Goal: Task Accomplishment & Management: Complete application form

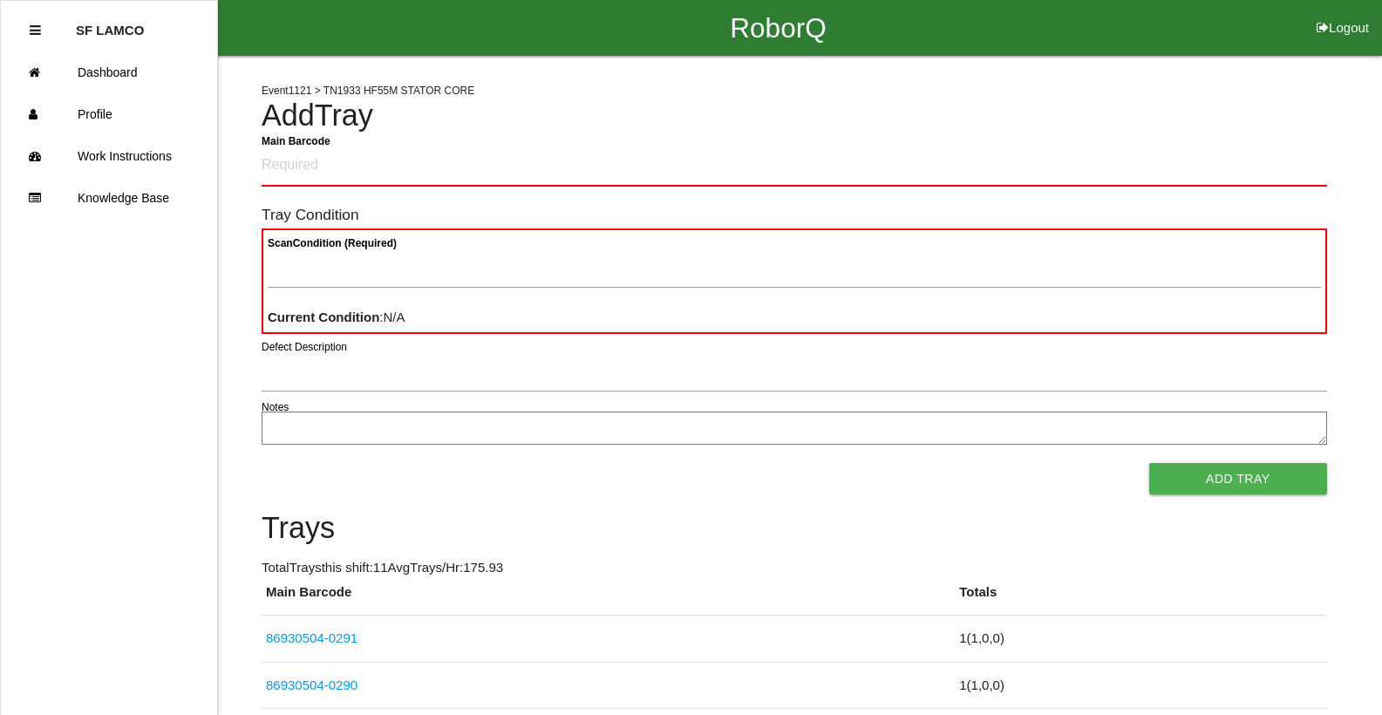
click at [1170, 56] on div at bounding box center [794, 66] width 1065 height 20
click at [477, 160] on Barcode "Main Barcode" at bounding box center [794, 166] width 1065 height 41
type Barcode "86930504-0293"
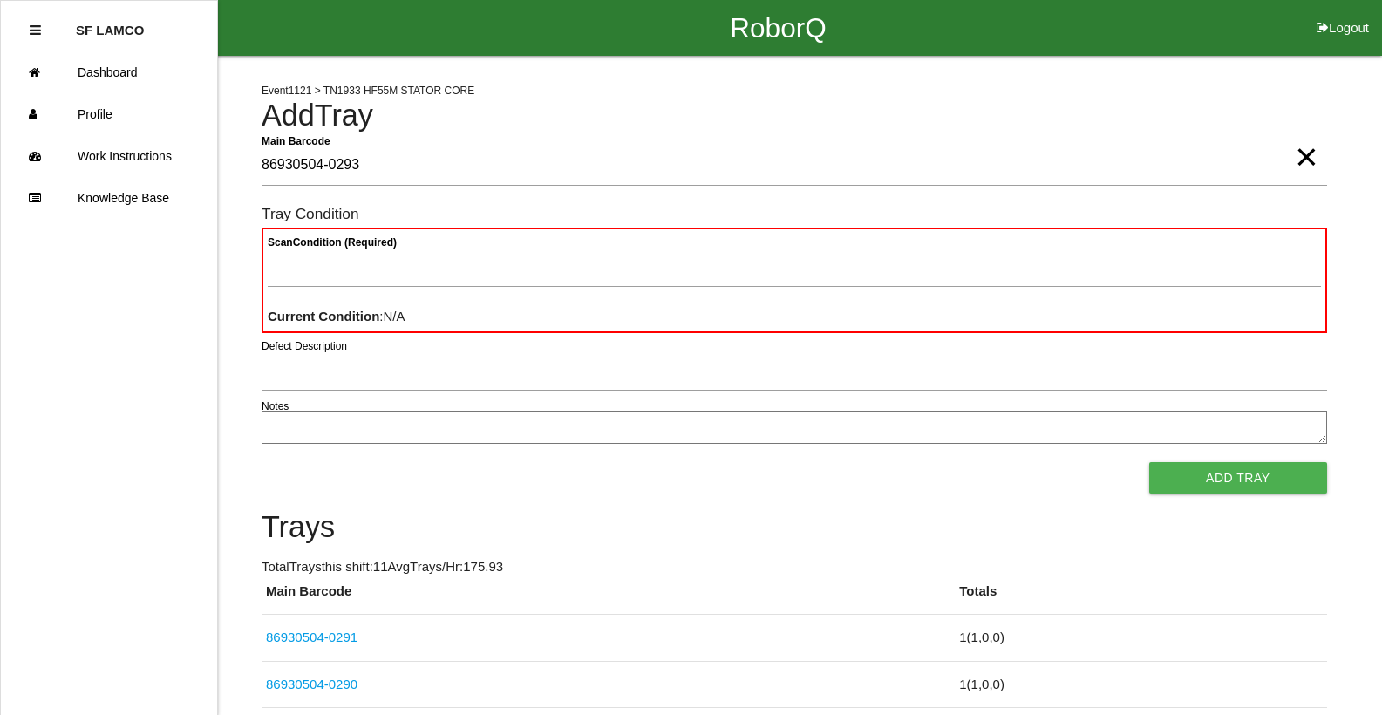
click at [1298, 157] on span "×" at bounding box center [1306, 139] width 23 height 35
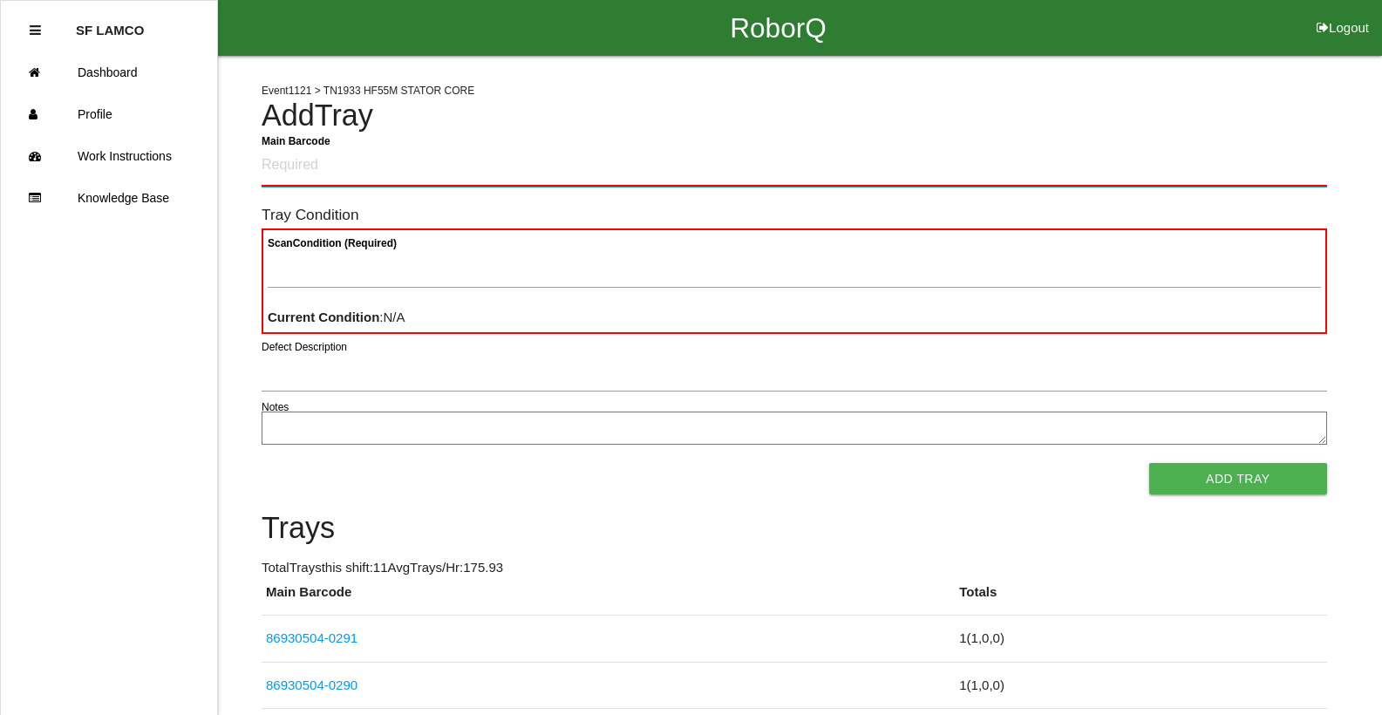
click at [1133, 156] on Barcode "Main Barcode" at bounding box center [794, 166] width 1065 height 41
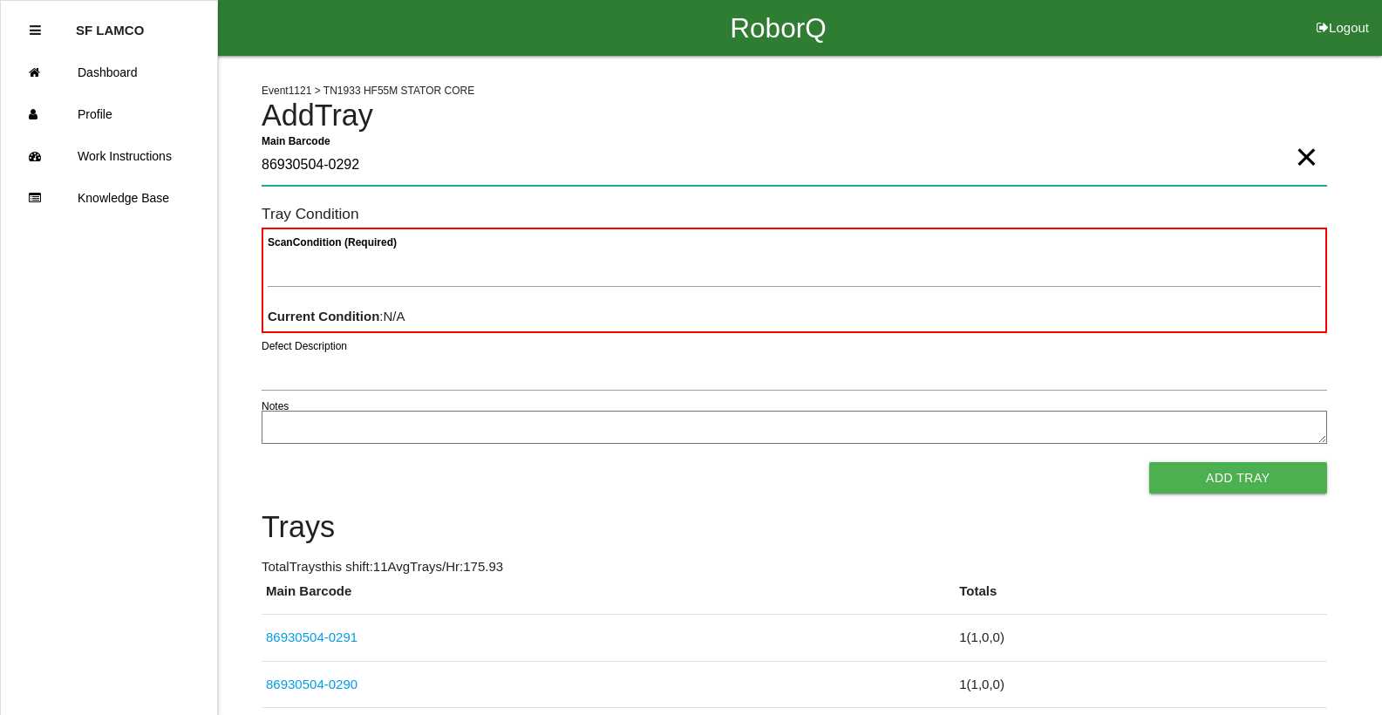
type Barcode "86930504-0292"
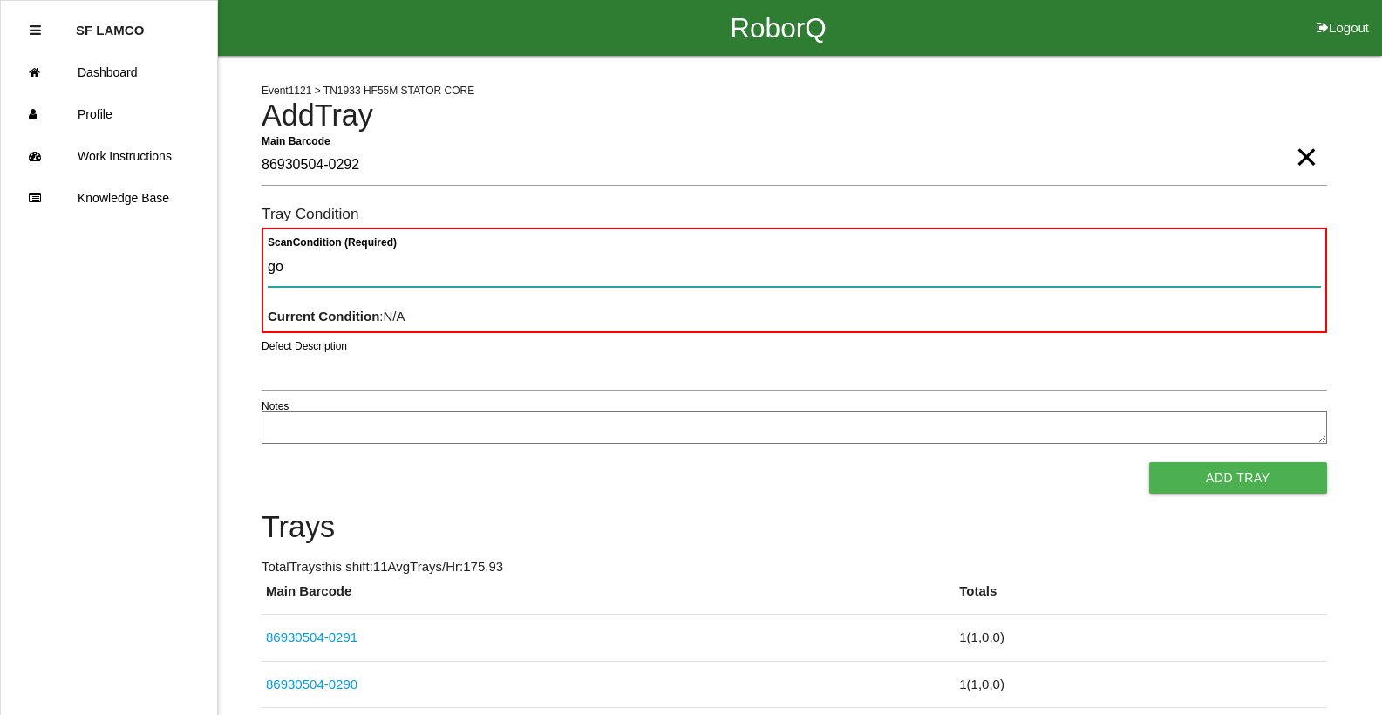
type Condition "goo"
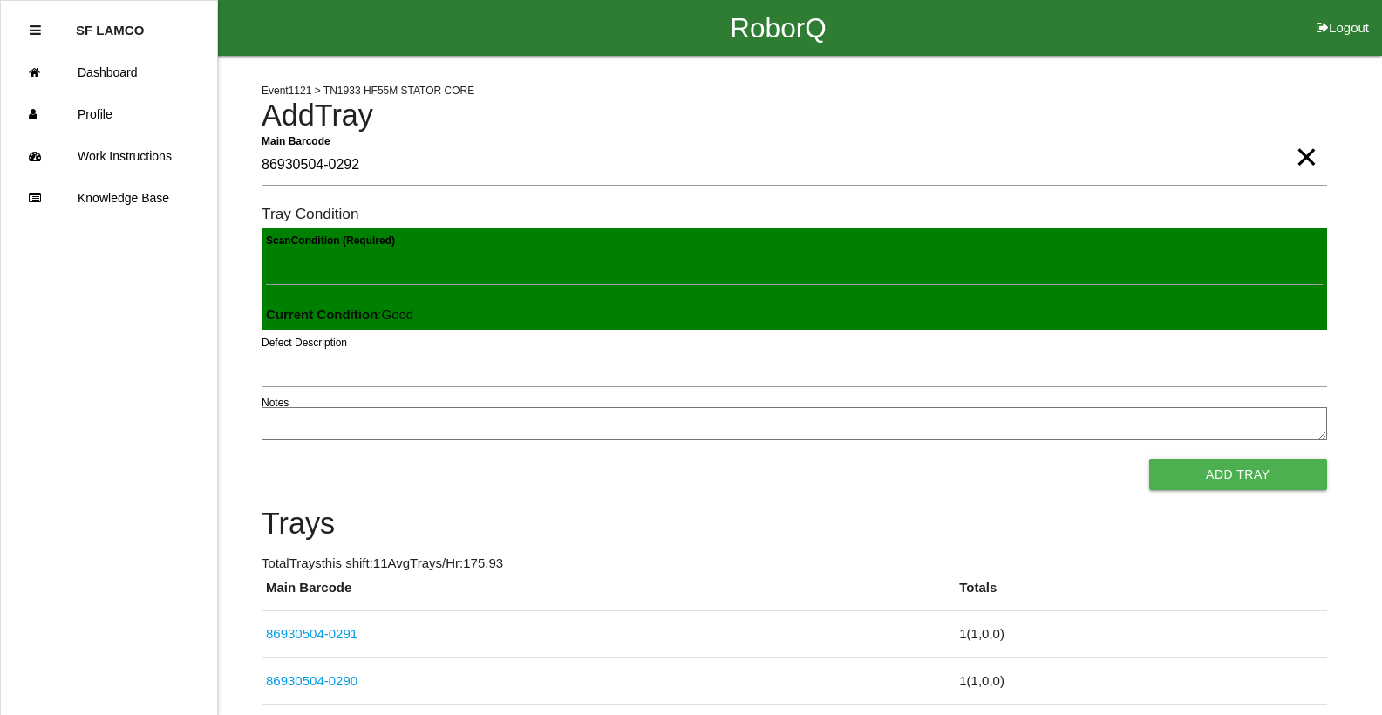
click at [1149, 459] on button "Add Tray" at bounding box center [1238, 474] width 178 height 31
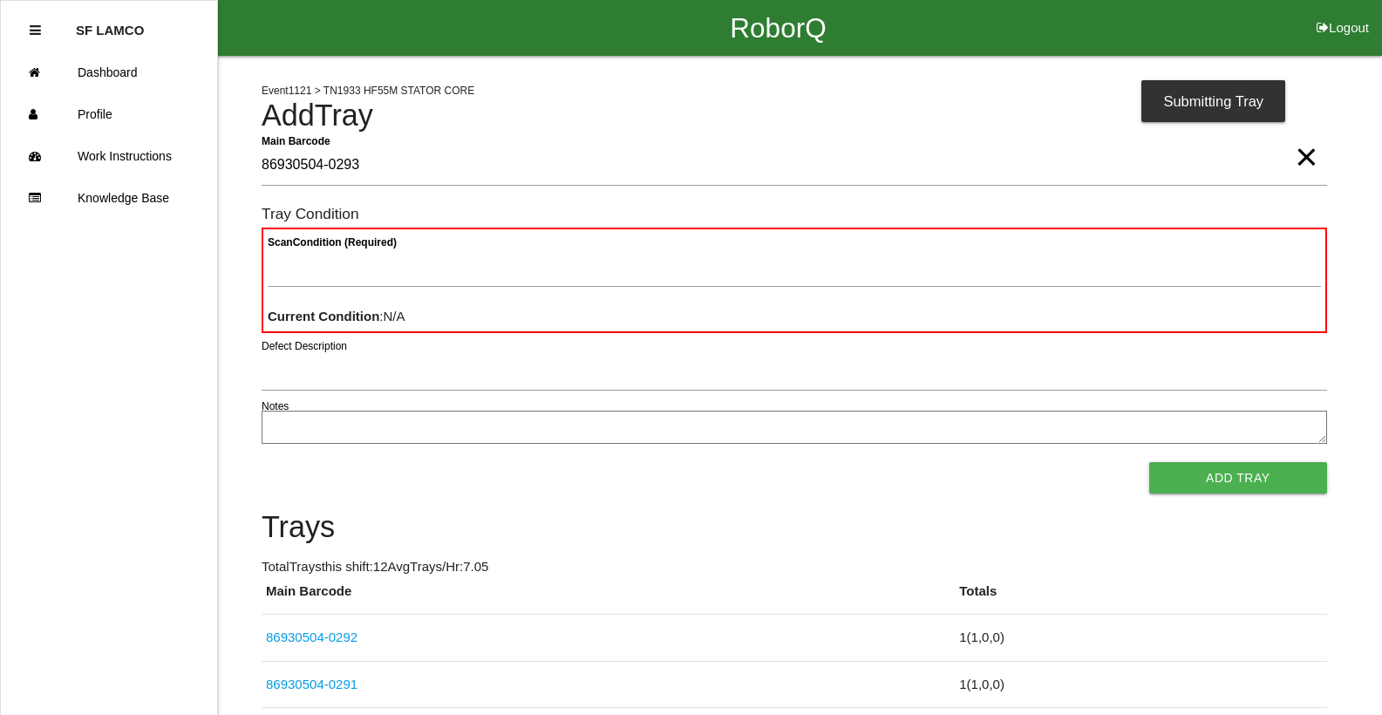
type Barcode "86930504-0293"
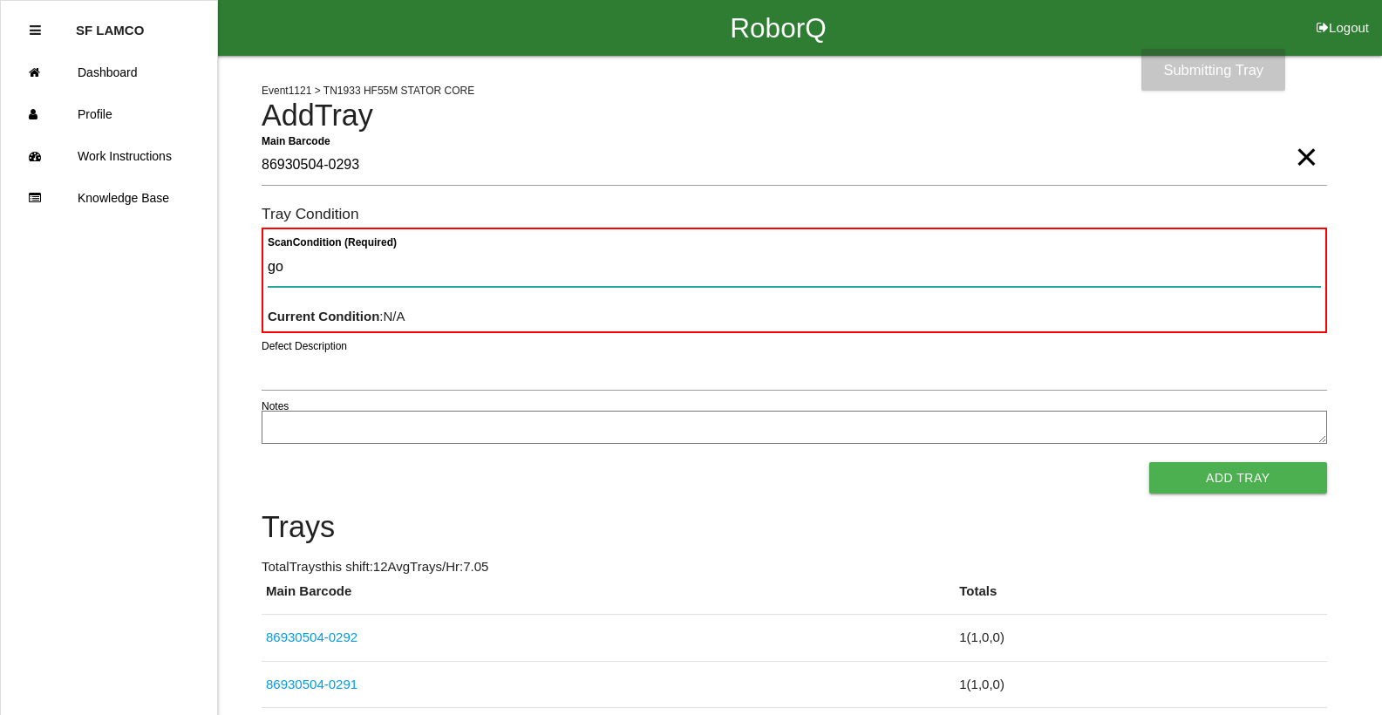
type Condition "goo"
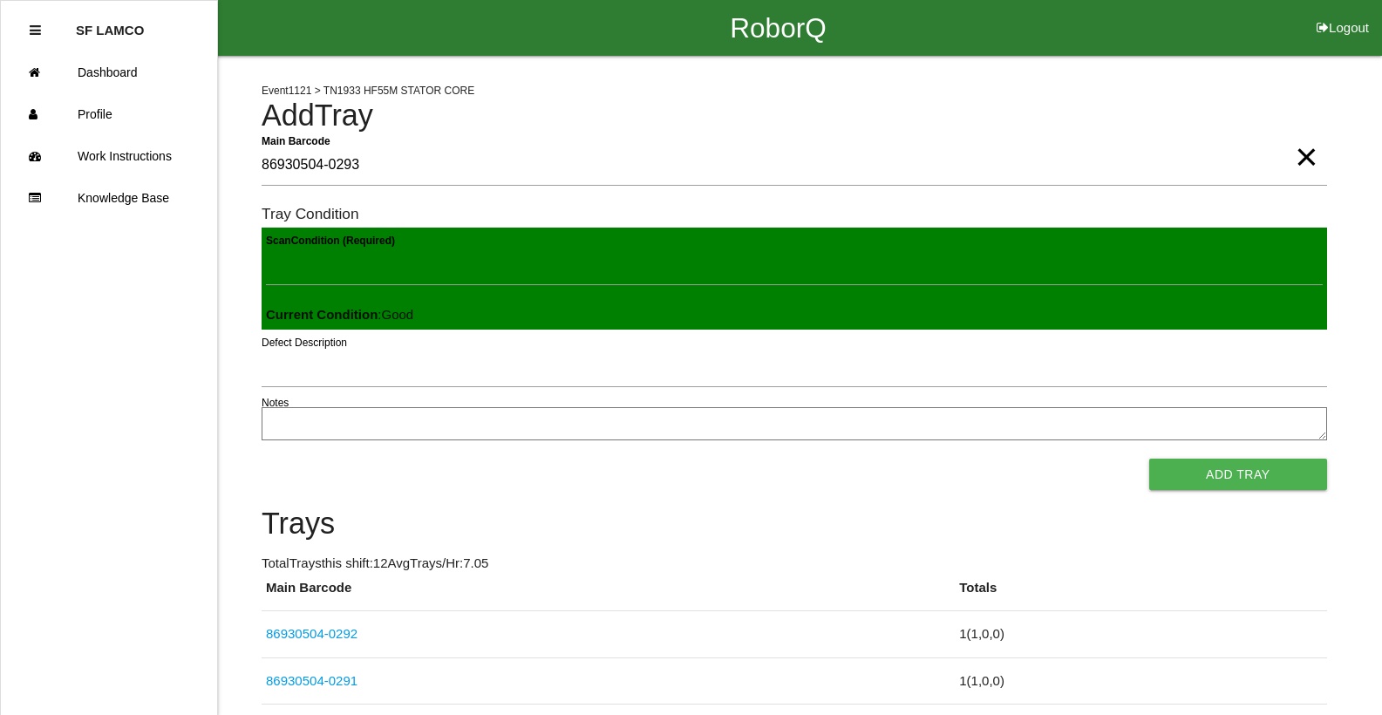
click at [1149, 459] on button "Add Tray" at bounding box center [1238, 474] width 178 height 31
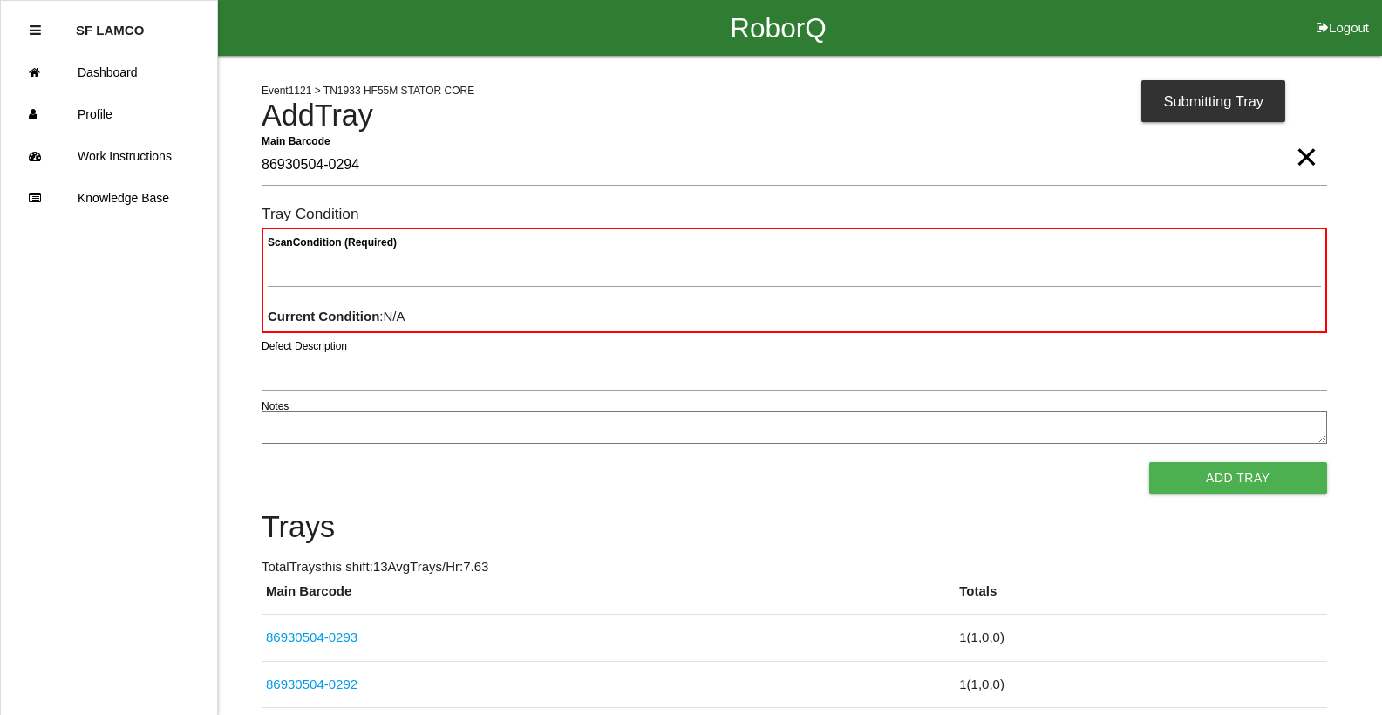
type Barcode "86930504-0294"
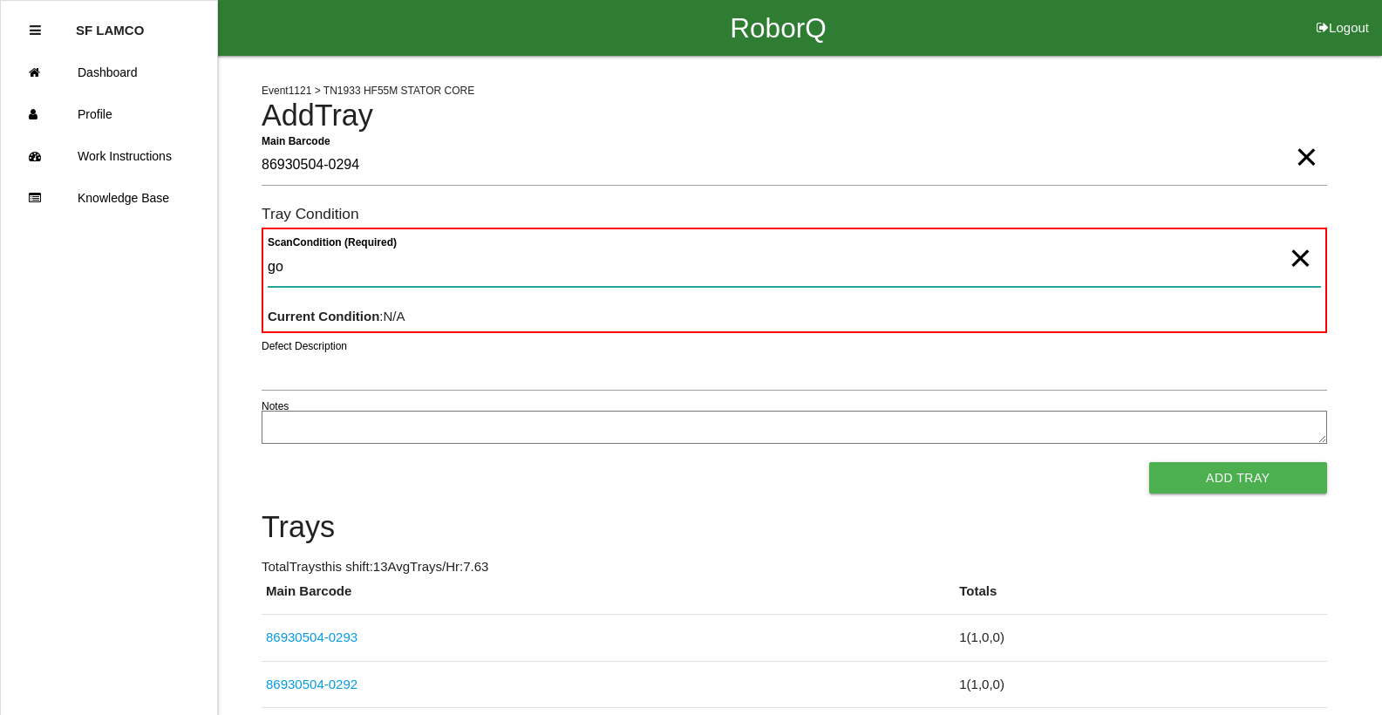
type Condition "goo"
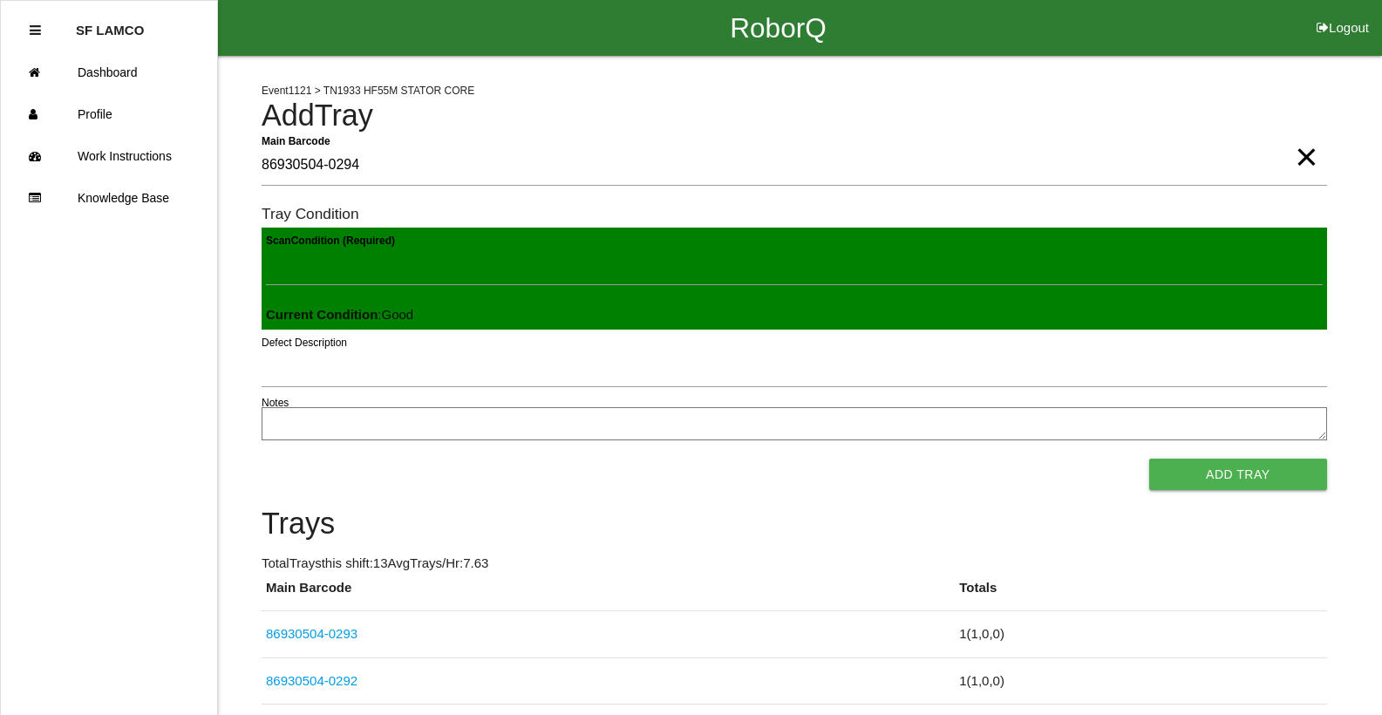
click at [1149, 459] on button "Add Tray" at bounding box center [1238, 474] width 178 height 31
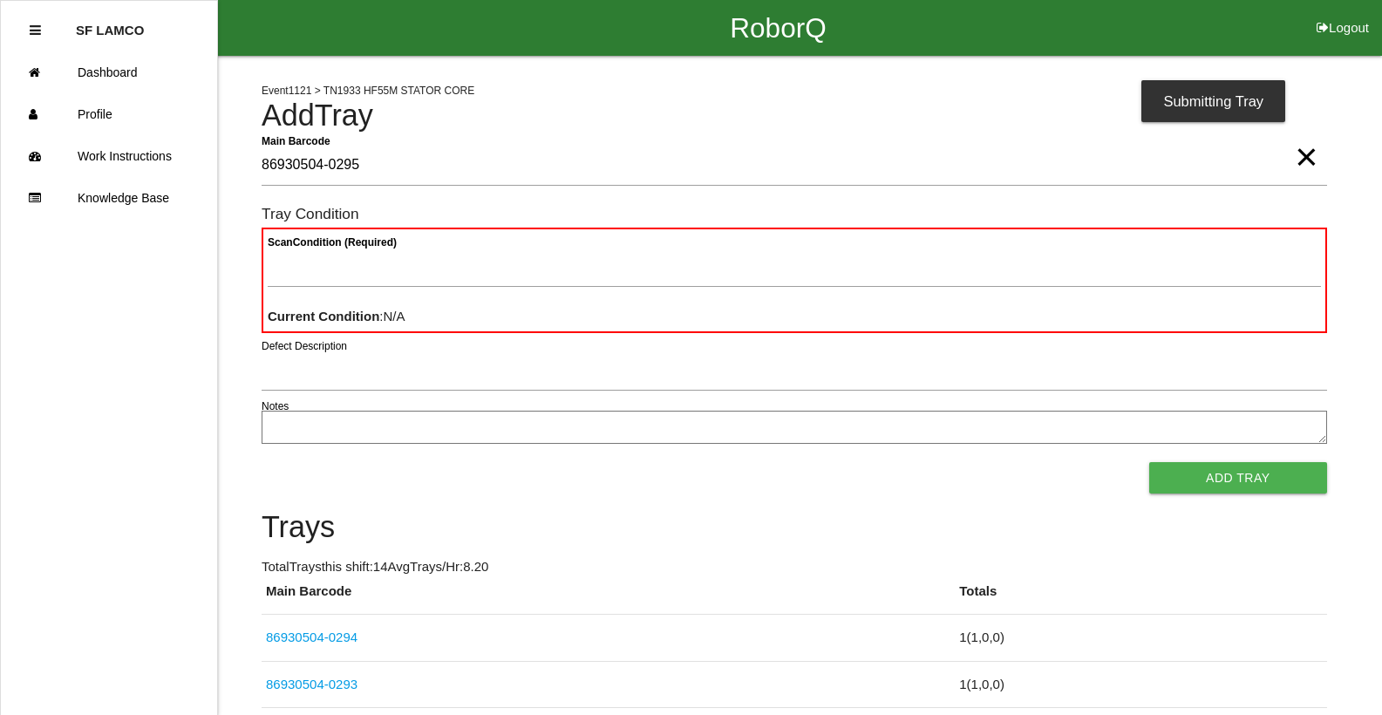
type Barcode "86930504-0295"
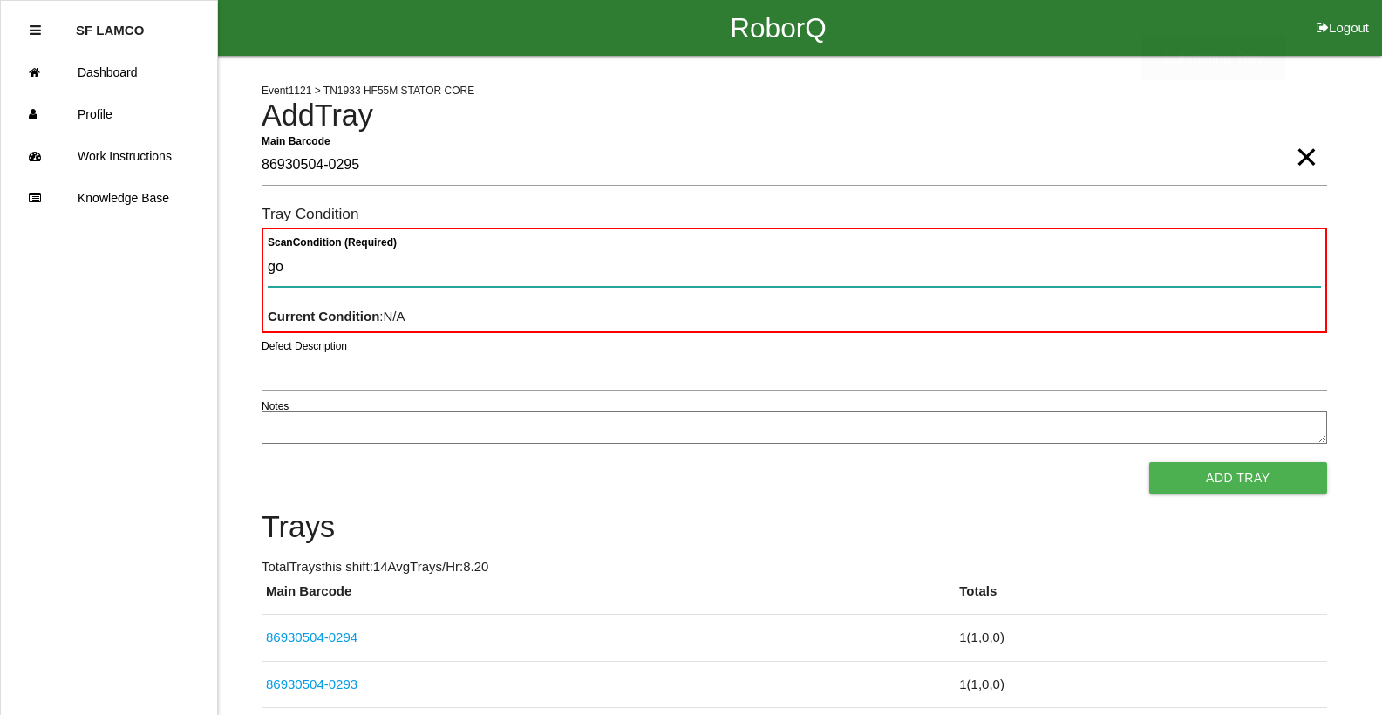
type Condition "goo"
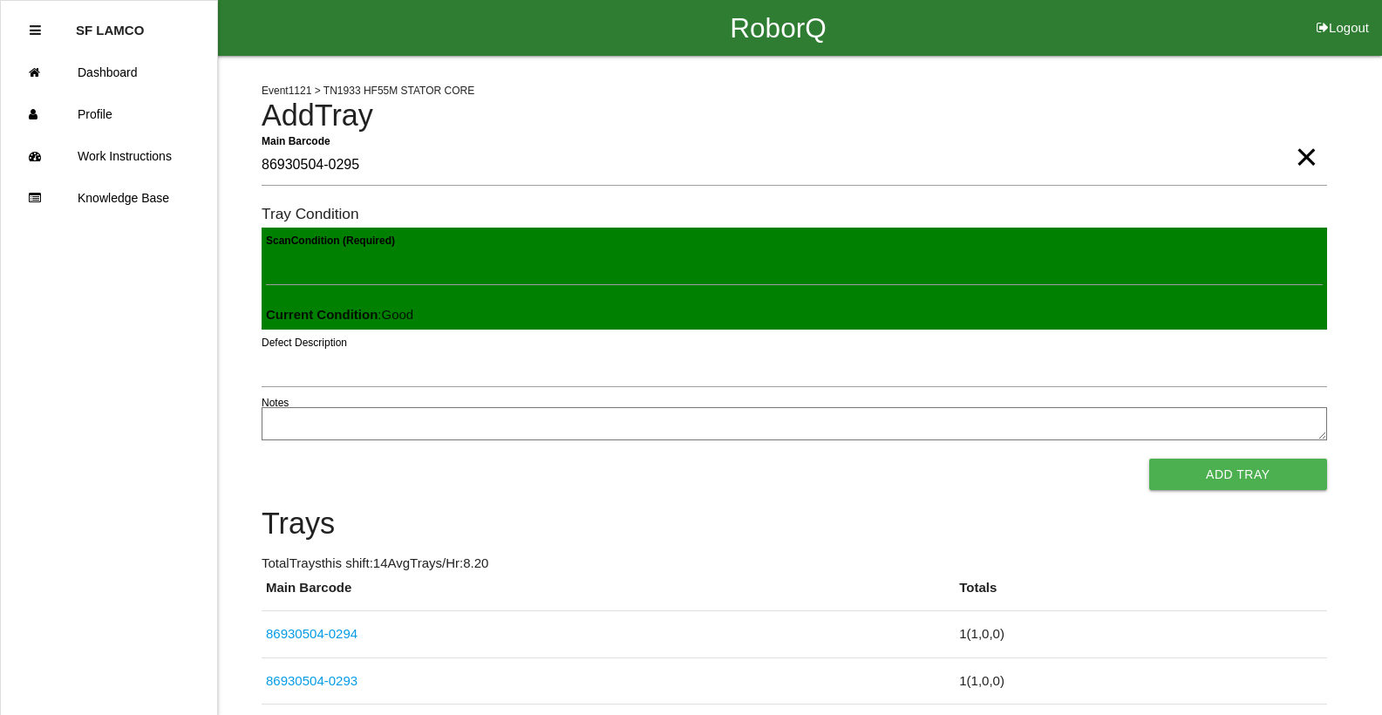
click at [1149, 459] on button "Add Tray" at bounding box center [1238, 474] width 178 height 31
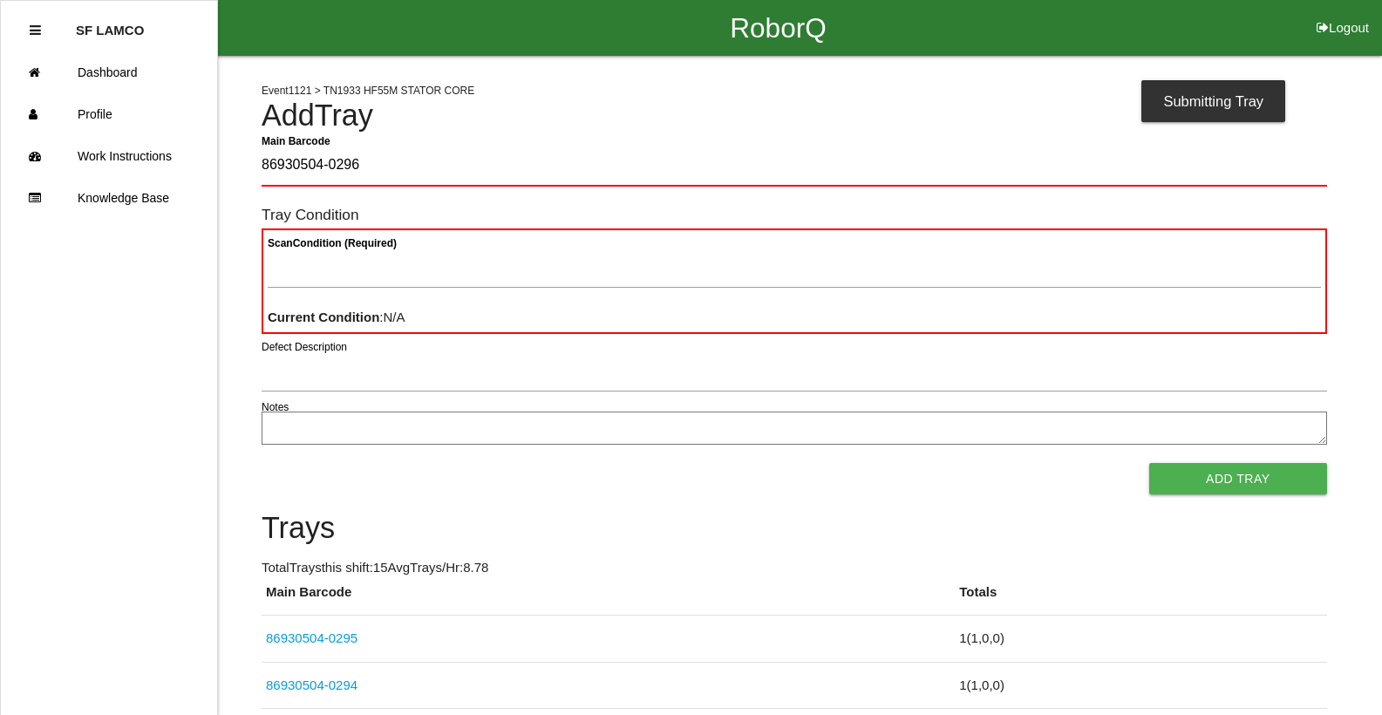
type Barcode "86930504-0296"
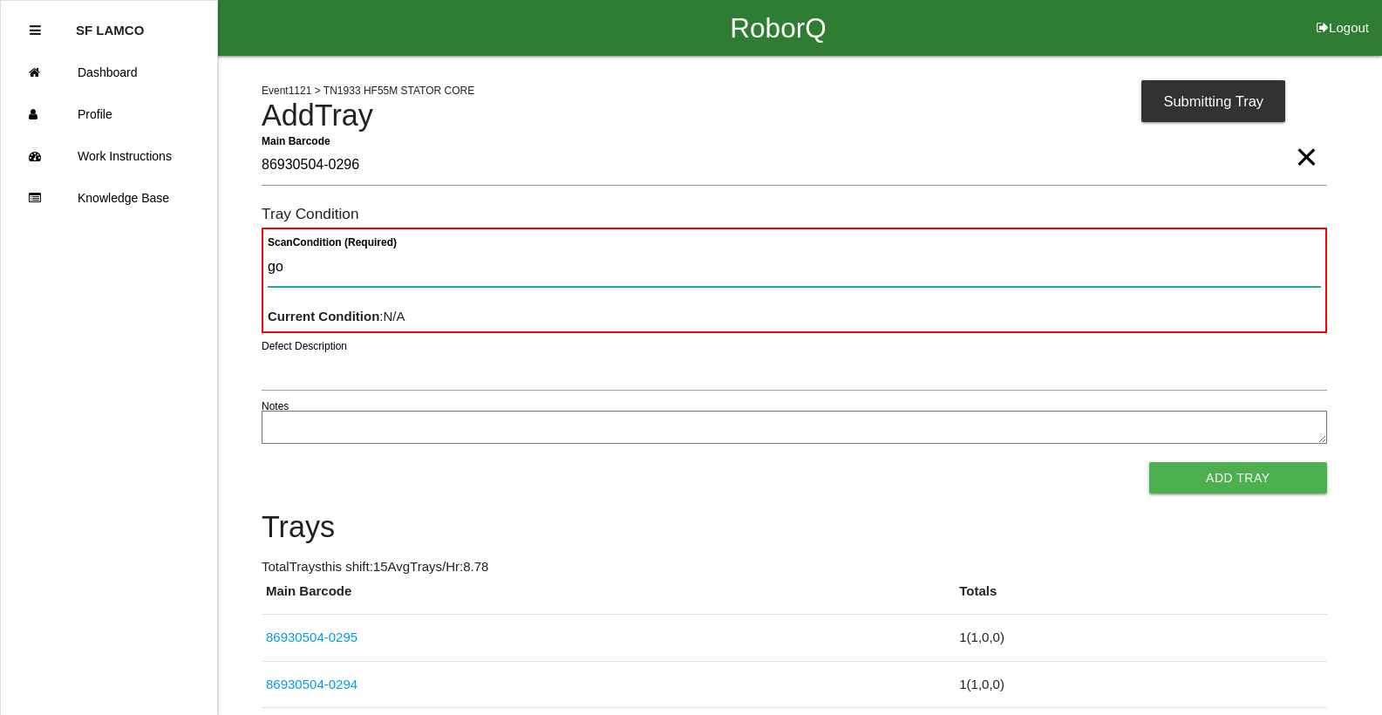
type Condition "goo"
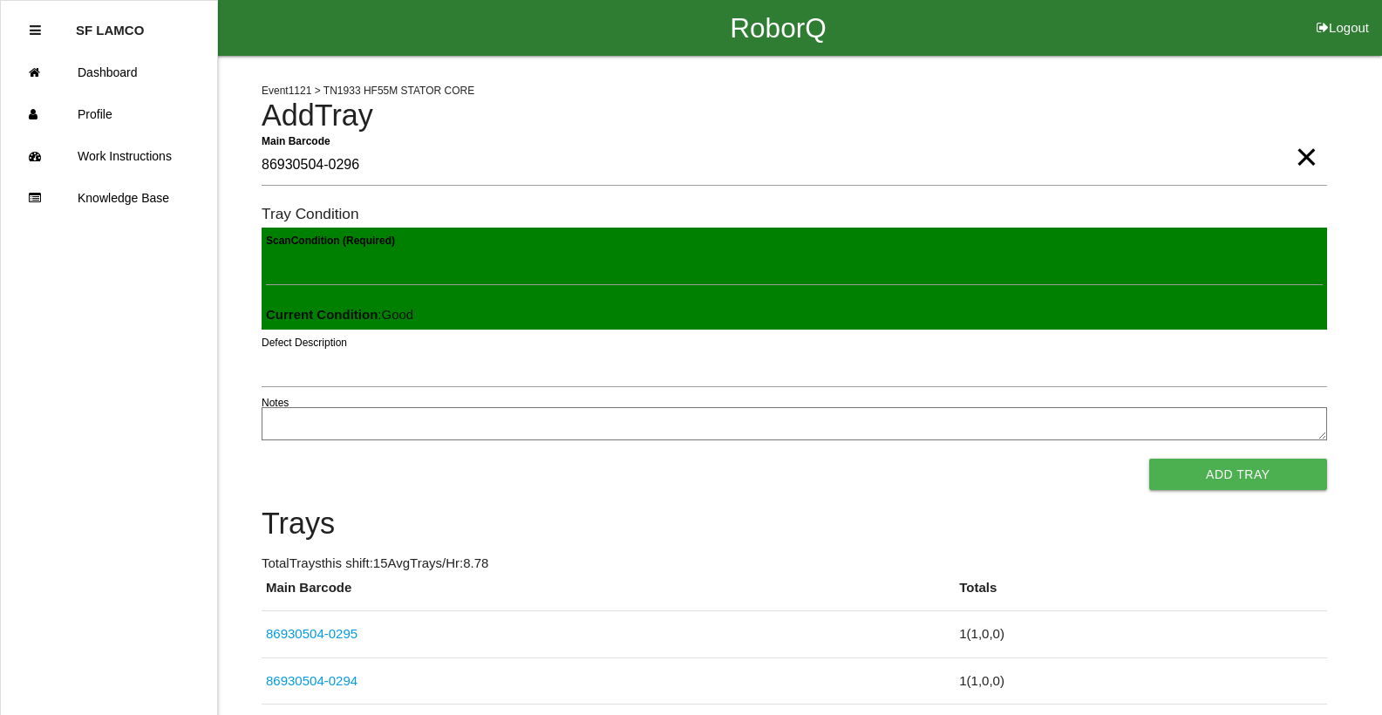
click at [1149, 459] on button "Add Tray" at bounding box center [1238, 474] width 178 height 31
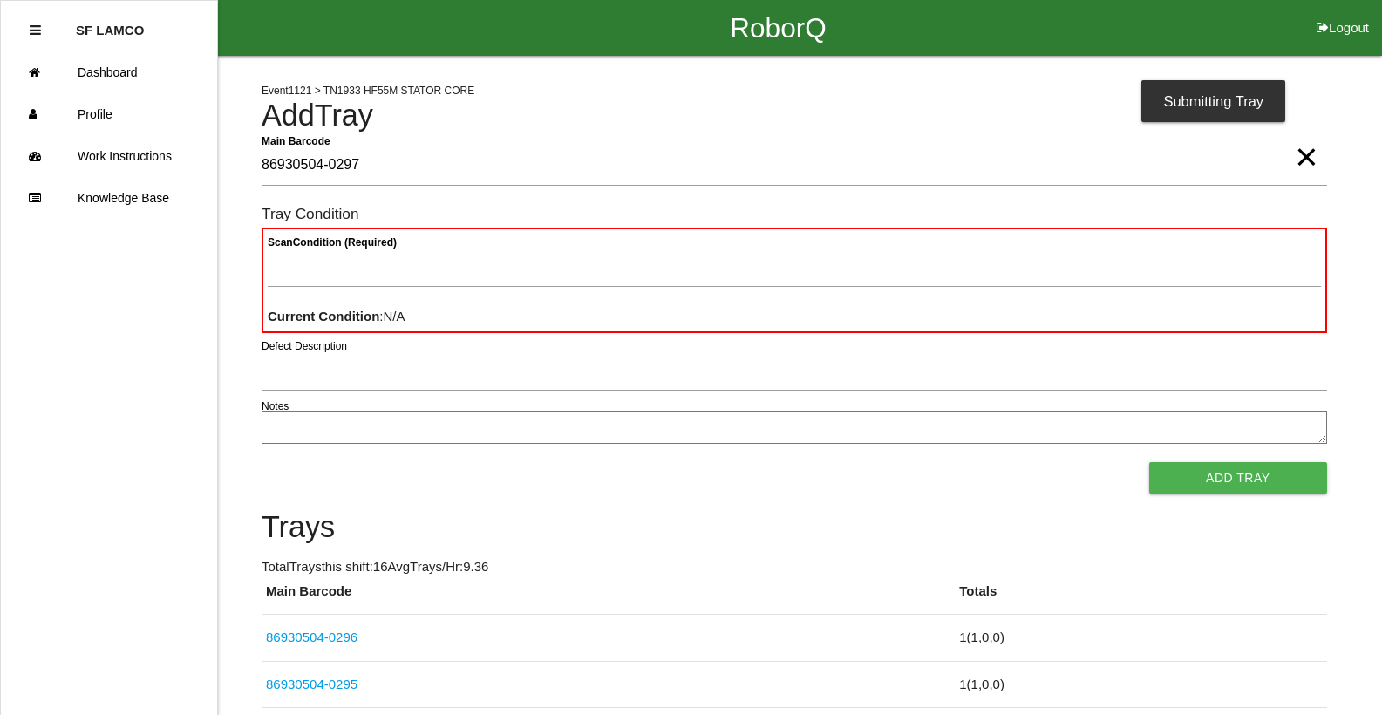
type Barcode "86930504-0297"
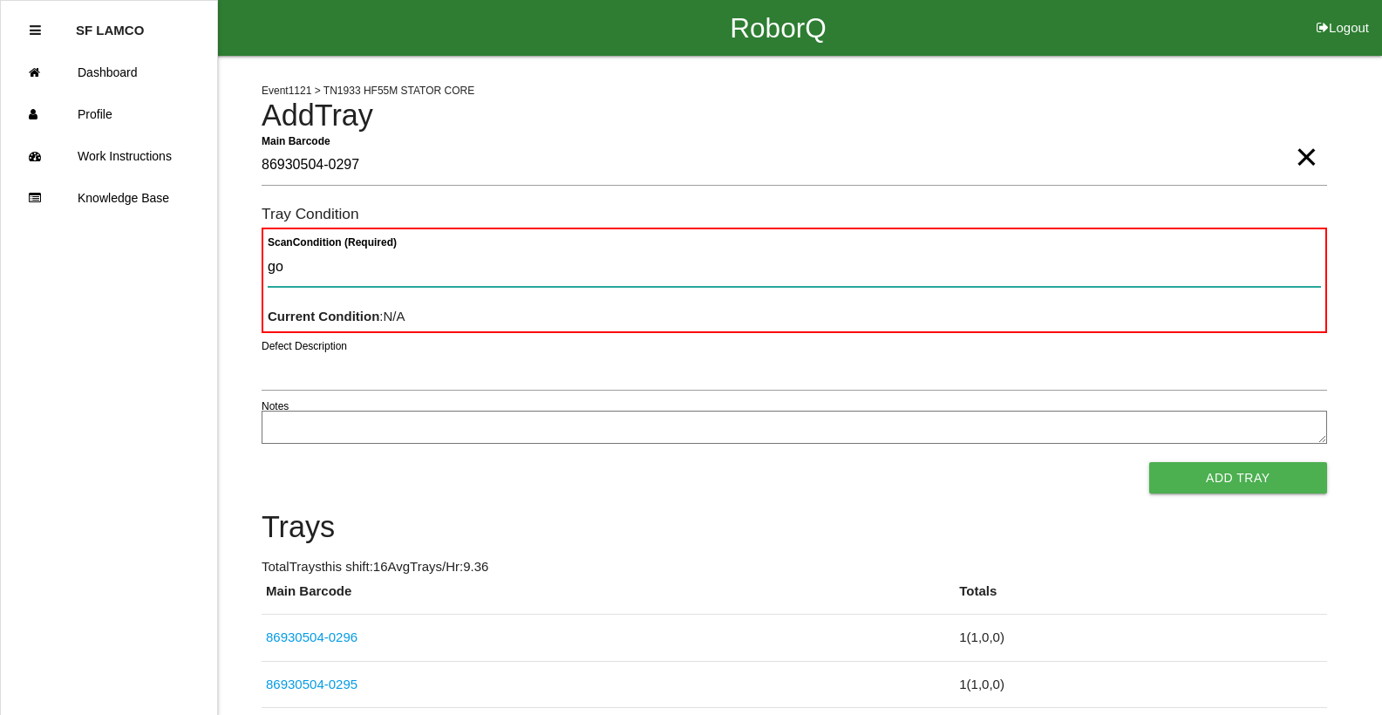
type Condition "goo"
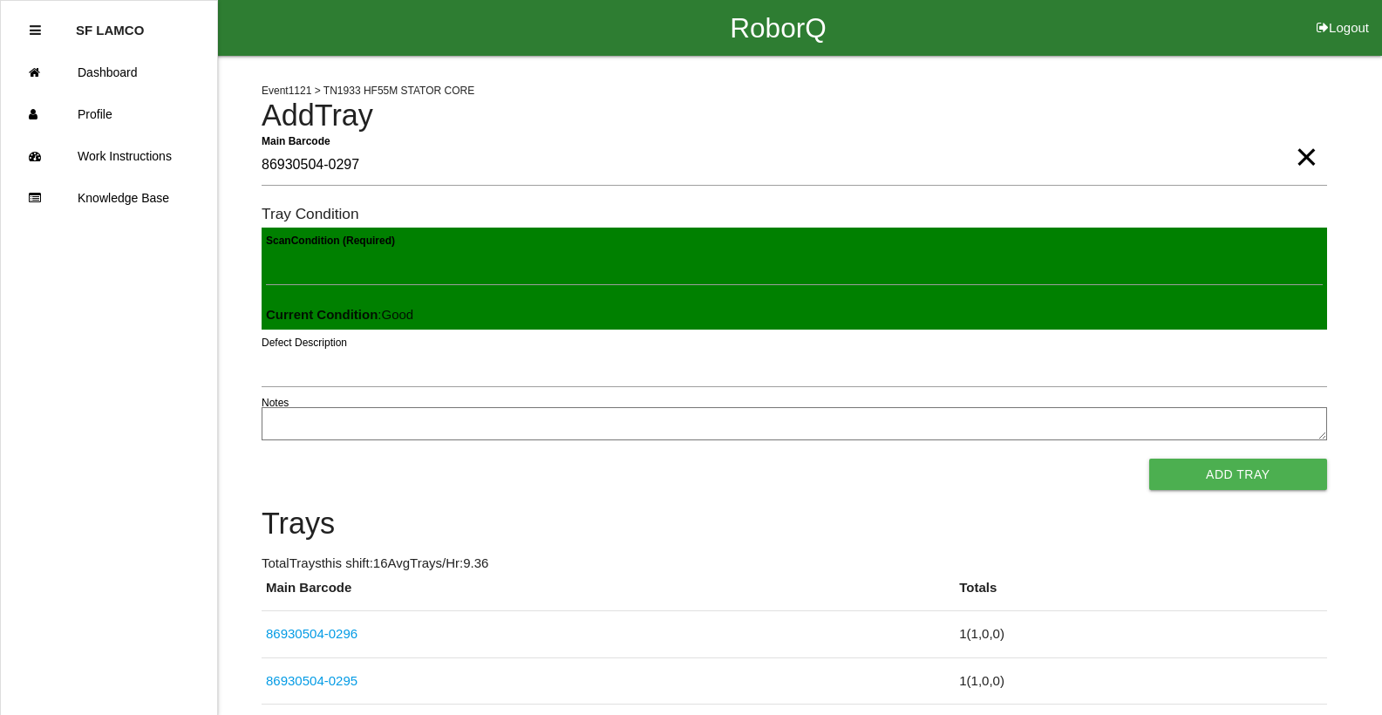
click at [1149, 459] on button "Add Tray" at bounding box center [1238, 474] width 178 height 31
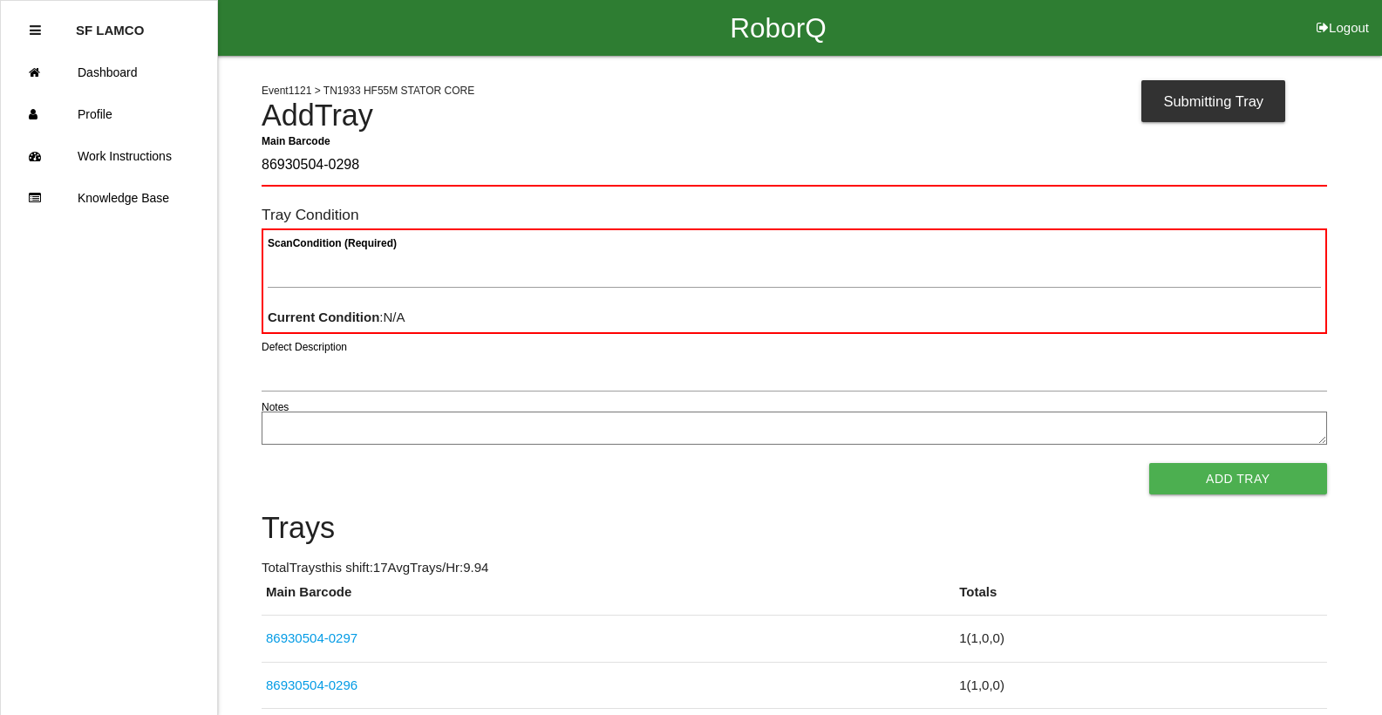
type Barcode "86930504-0298"
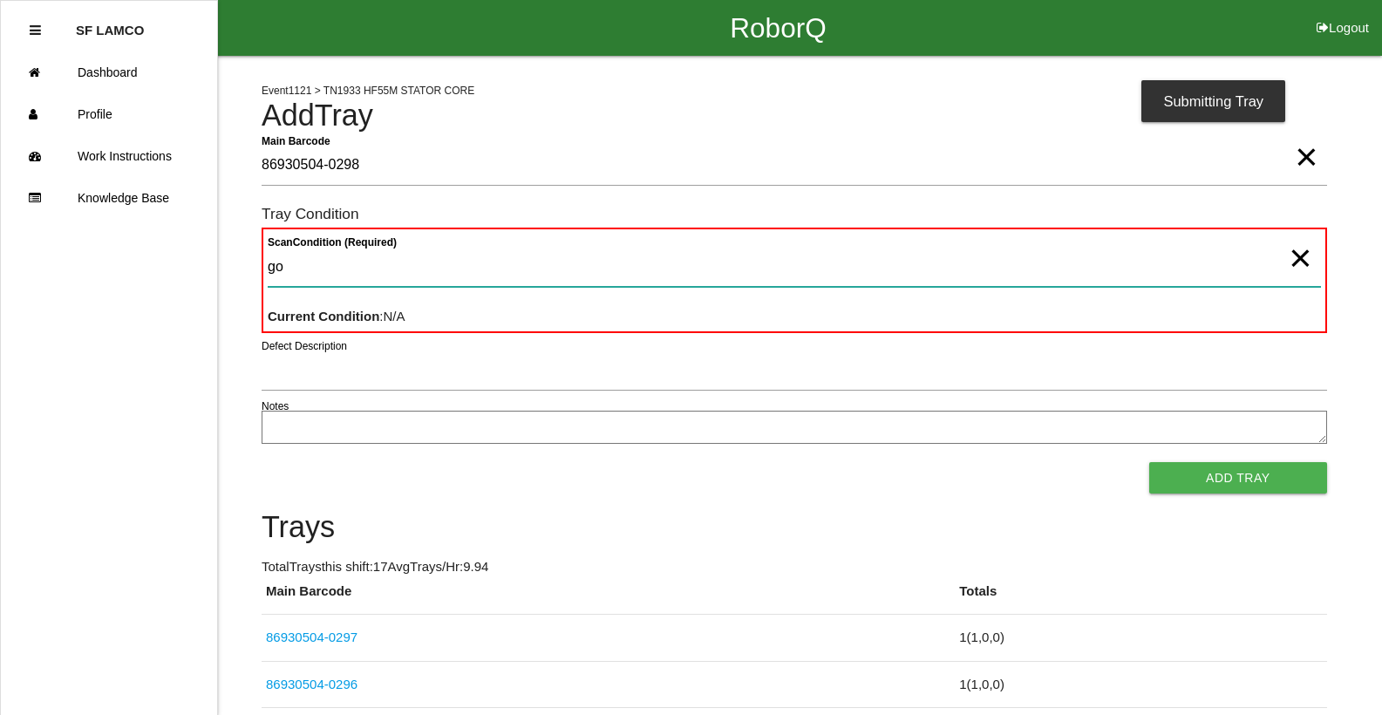
type Condition "goo"
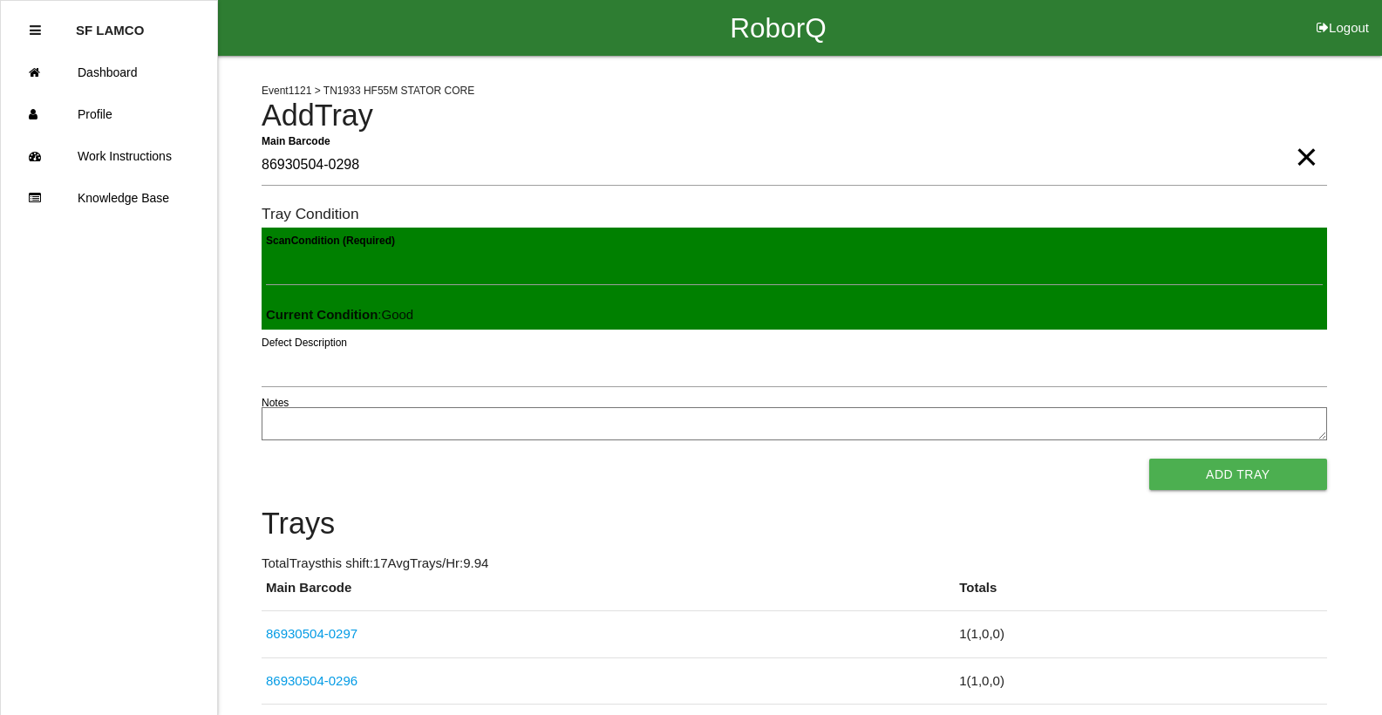
click at [1149, 459] on button "Add Tray" at bounding box center [1238, 474] width 178 height 31
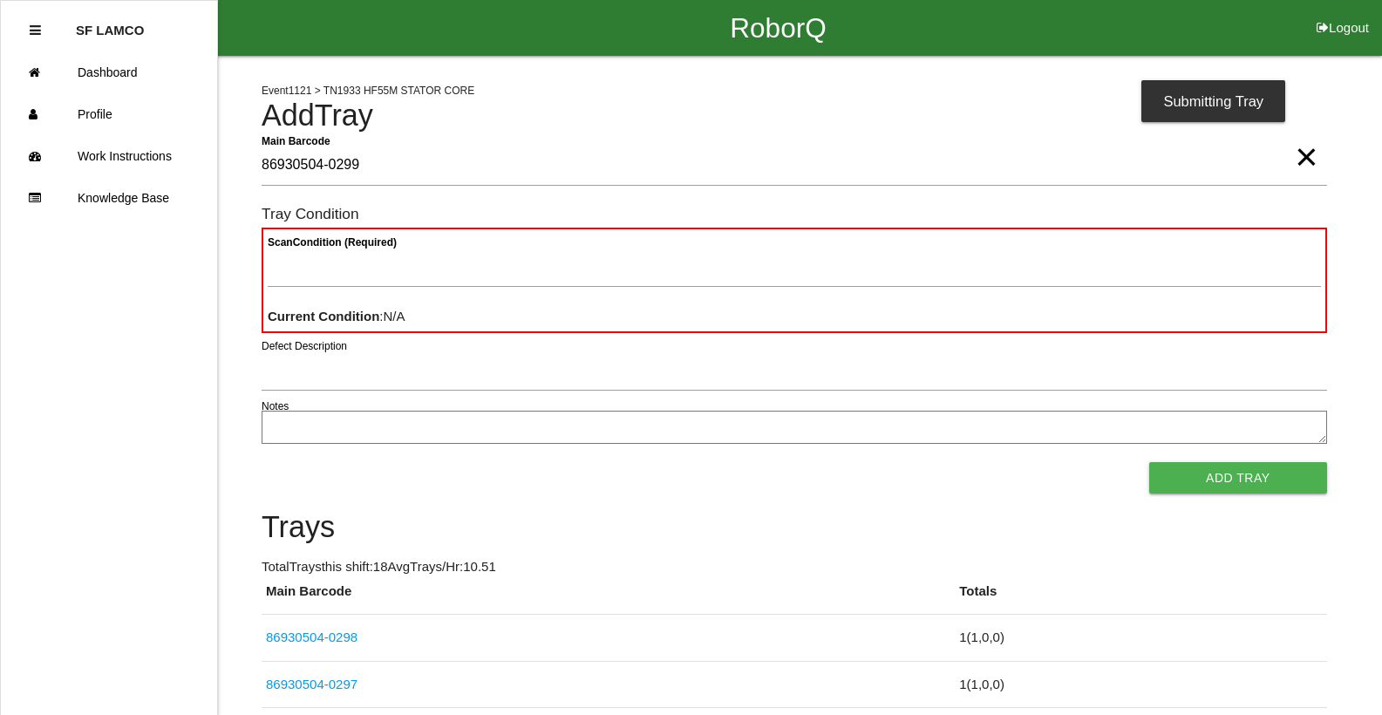
type Barcode "86930504-0299"
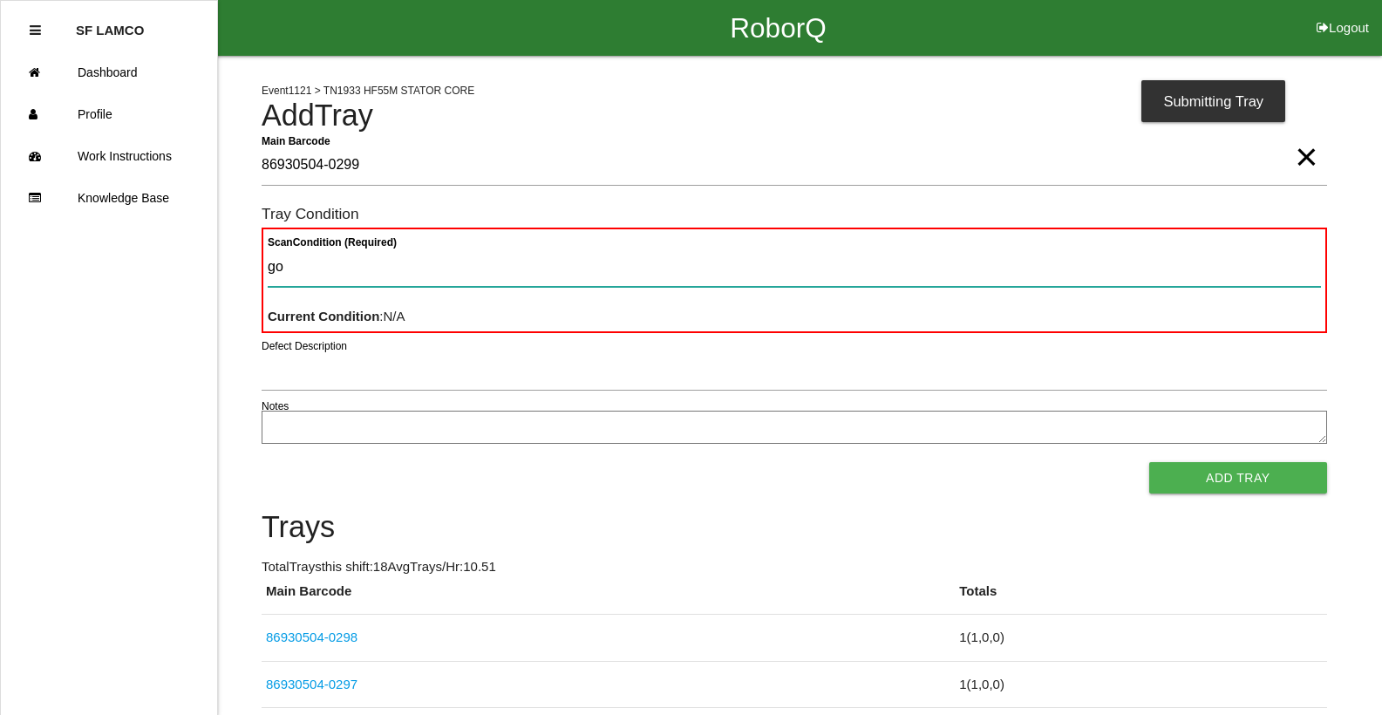
type Condition "goo"
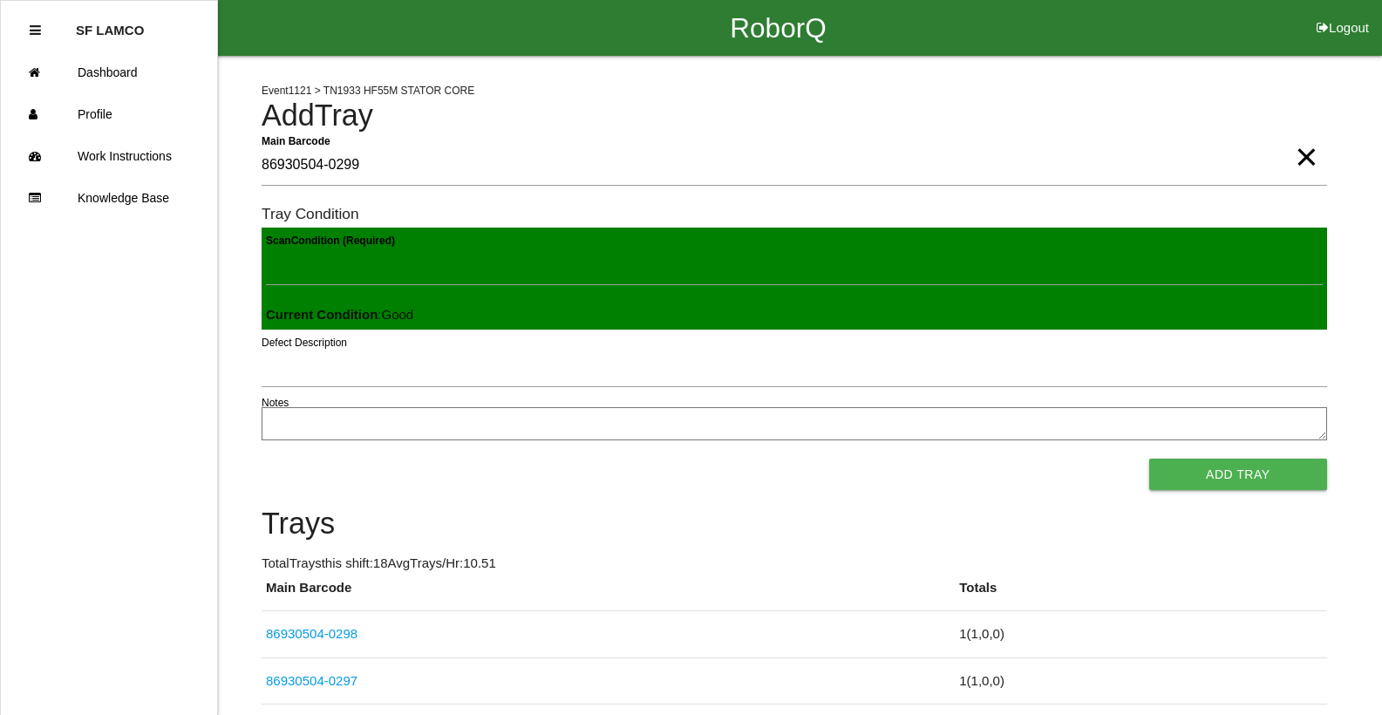
click at [1149, 459] on button "Add Tray" at bounding box center [1238, 474] width 178 height 31
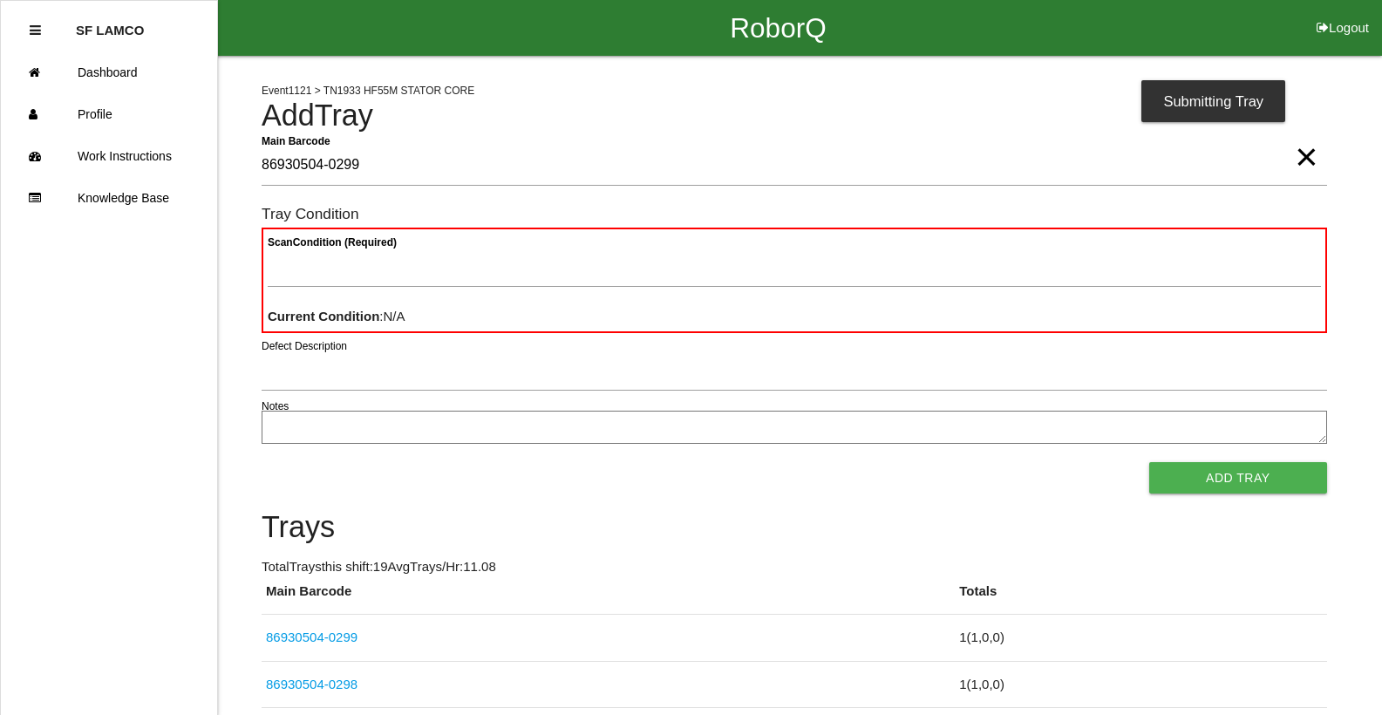
type Barcode "86930504-0299"
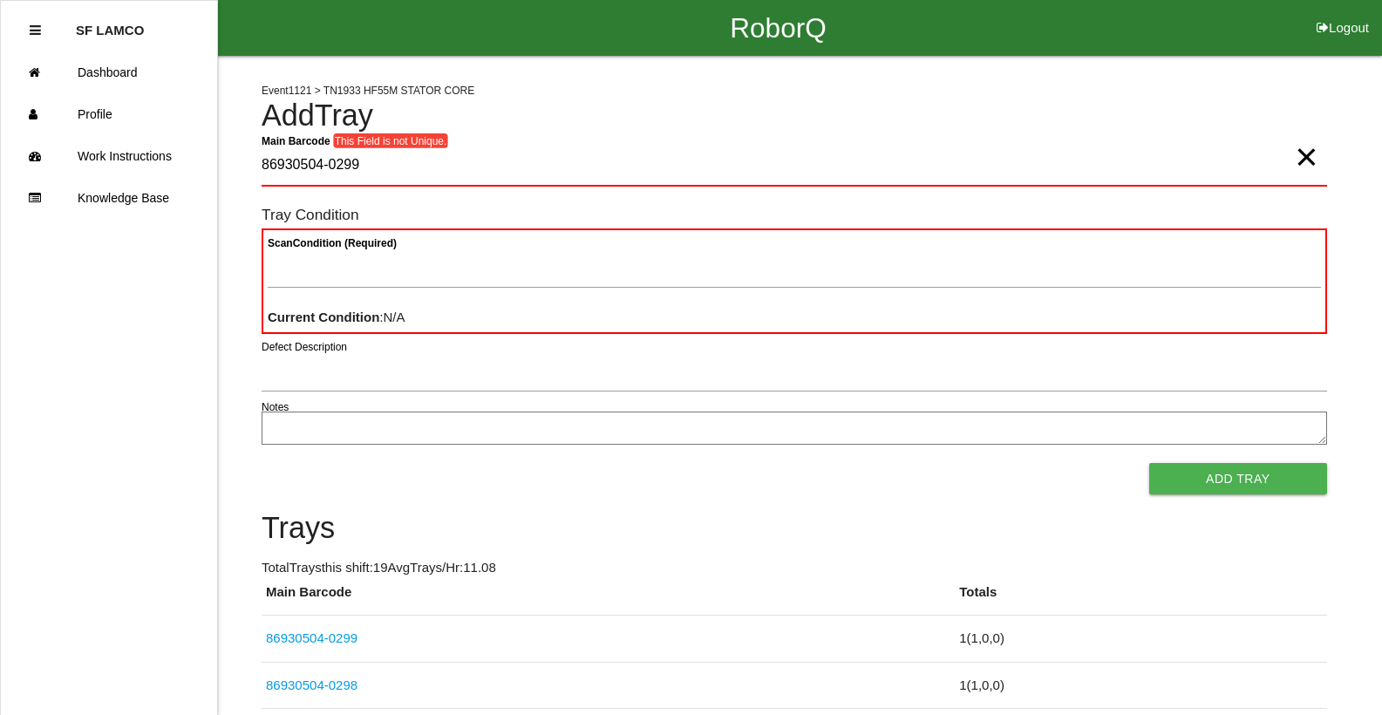
click at [1296, 142] on span "×" at bounding box center [1306, 139] width 23 height 35
click at [1248, 148] on Barcode "Main Barcode" at bounding box center [794, 166] width 1065 height 41
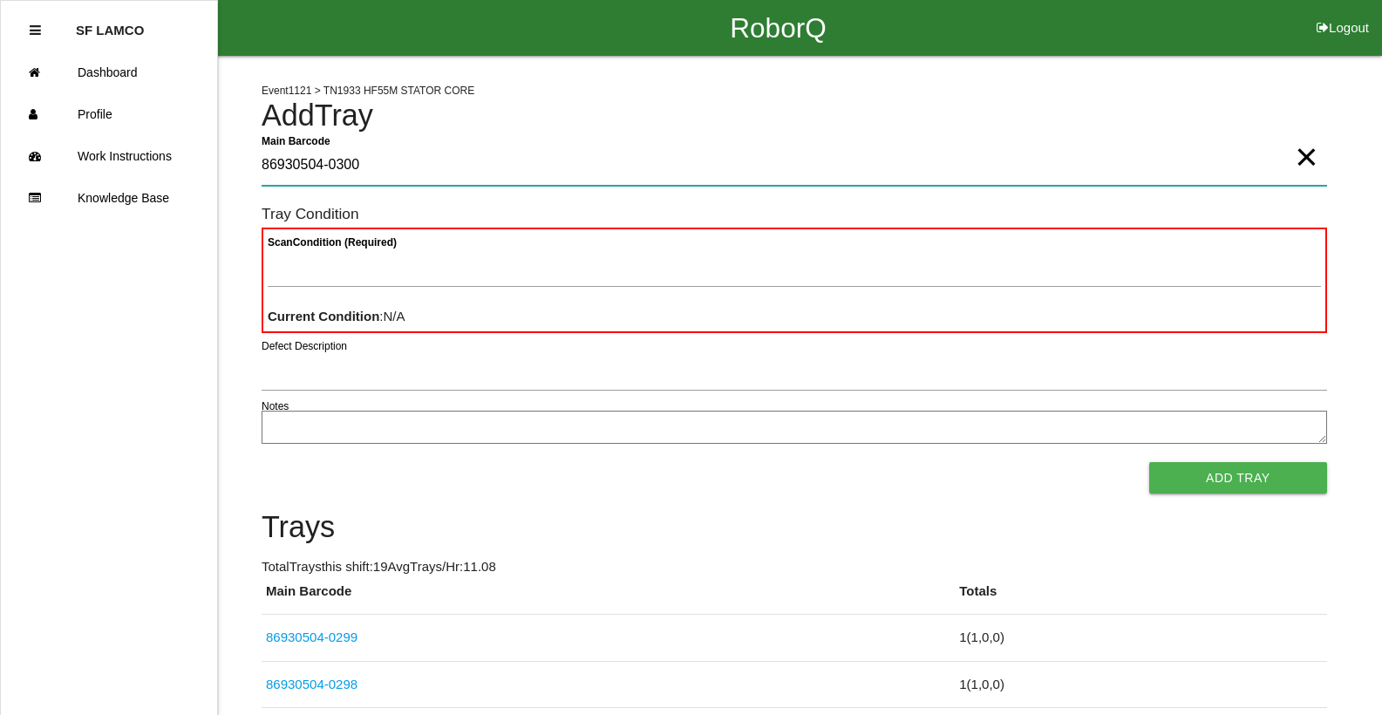
type Barcode "86930504-0300"
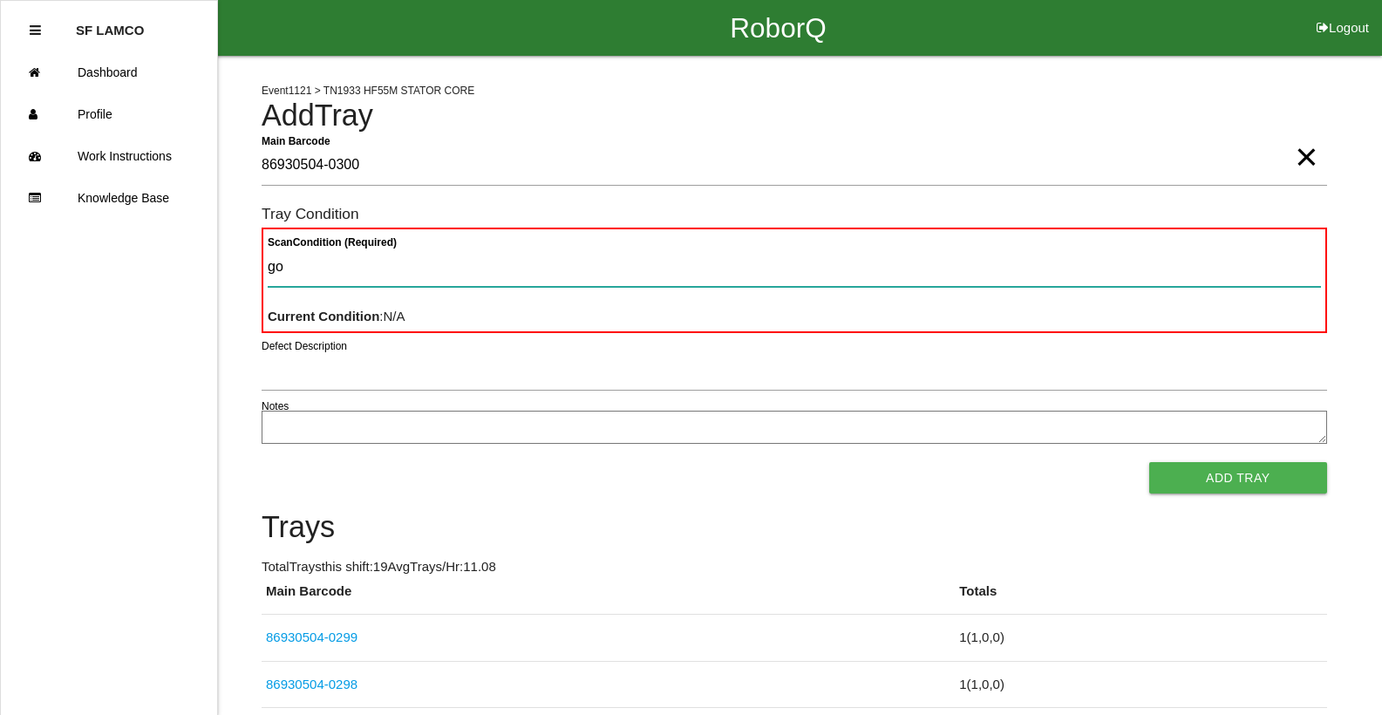
type Condition "goo"
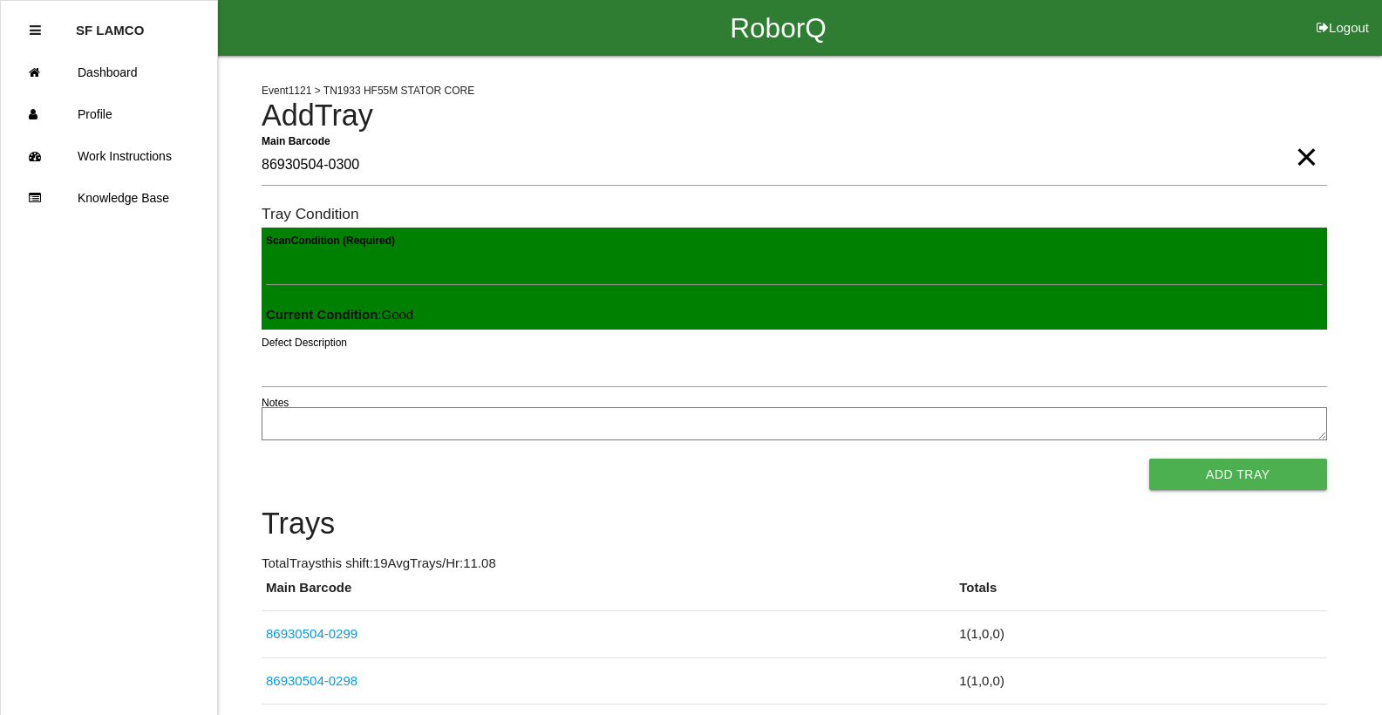
click at [1149, 459] on button "Add Tray" at bounding box center [1238, 474] width 178 height 31
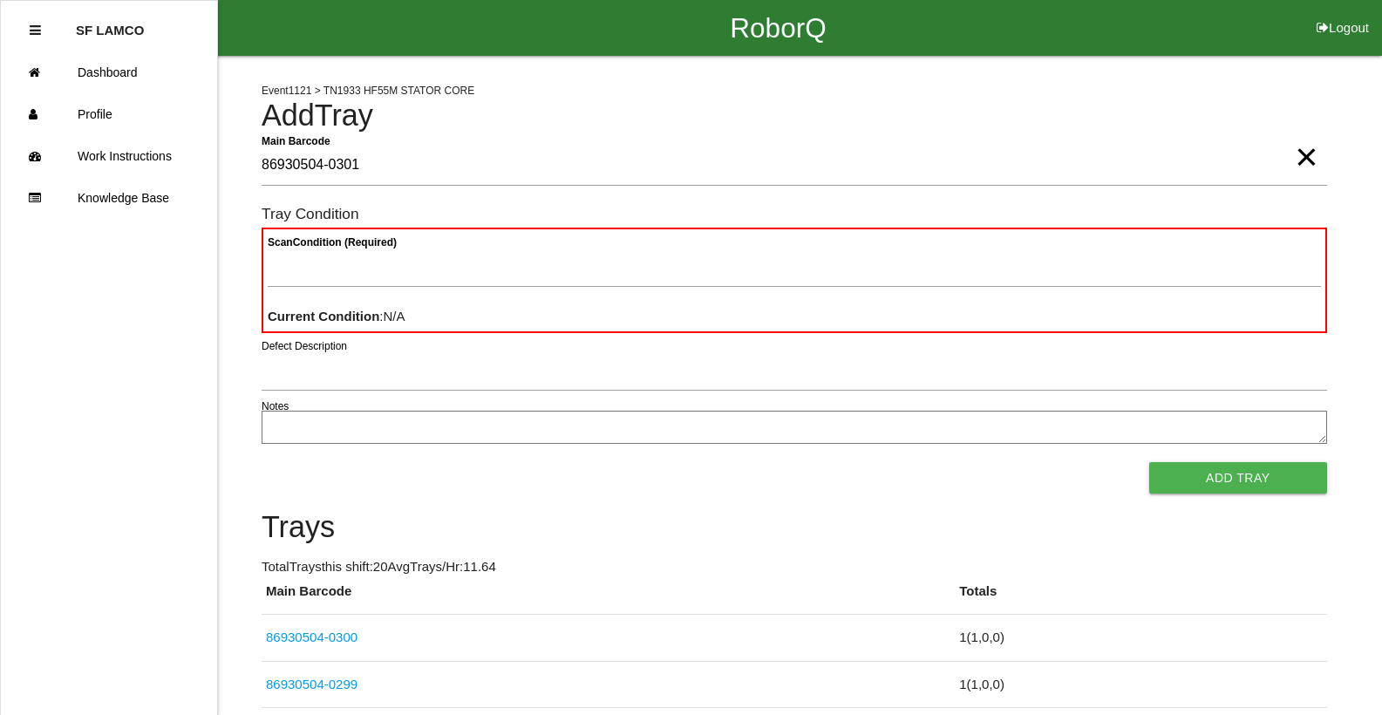
type Barcode "86930504-0301"
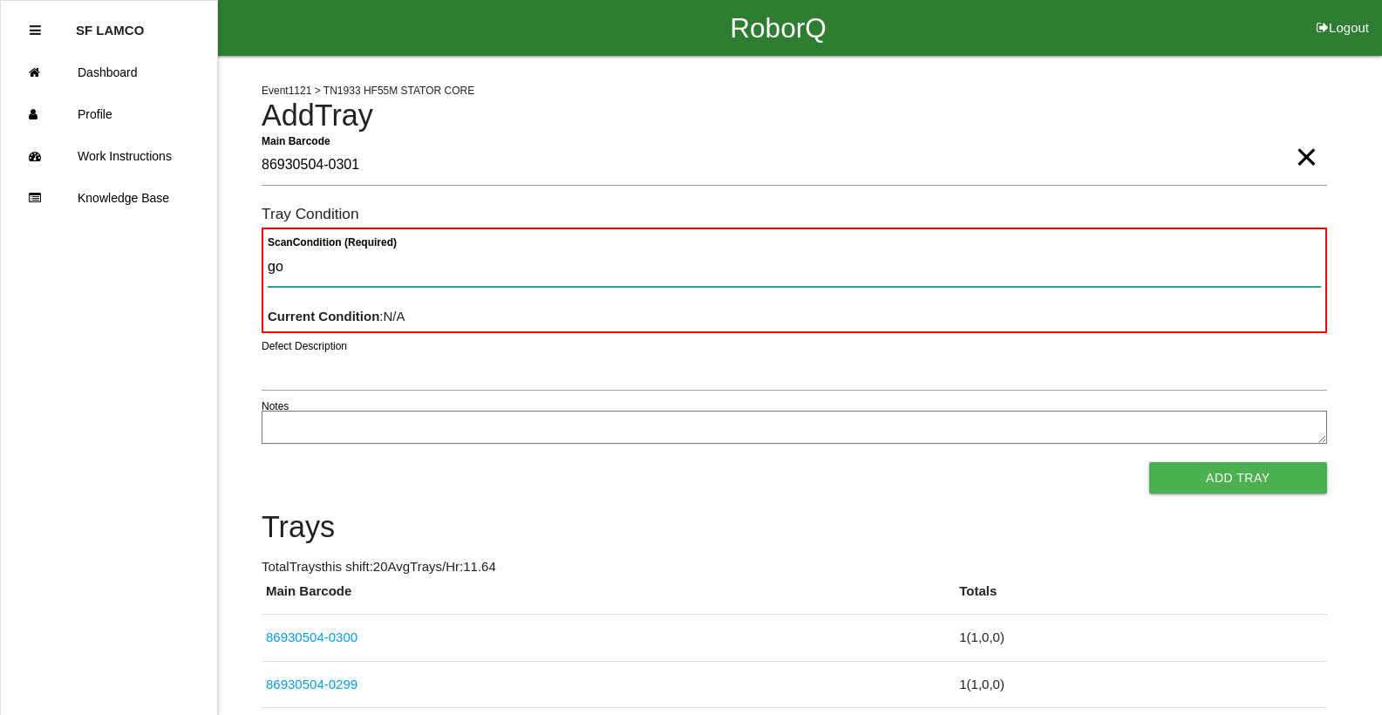
type Condition "goo"
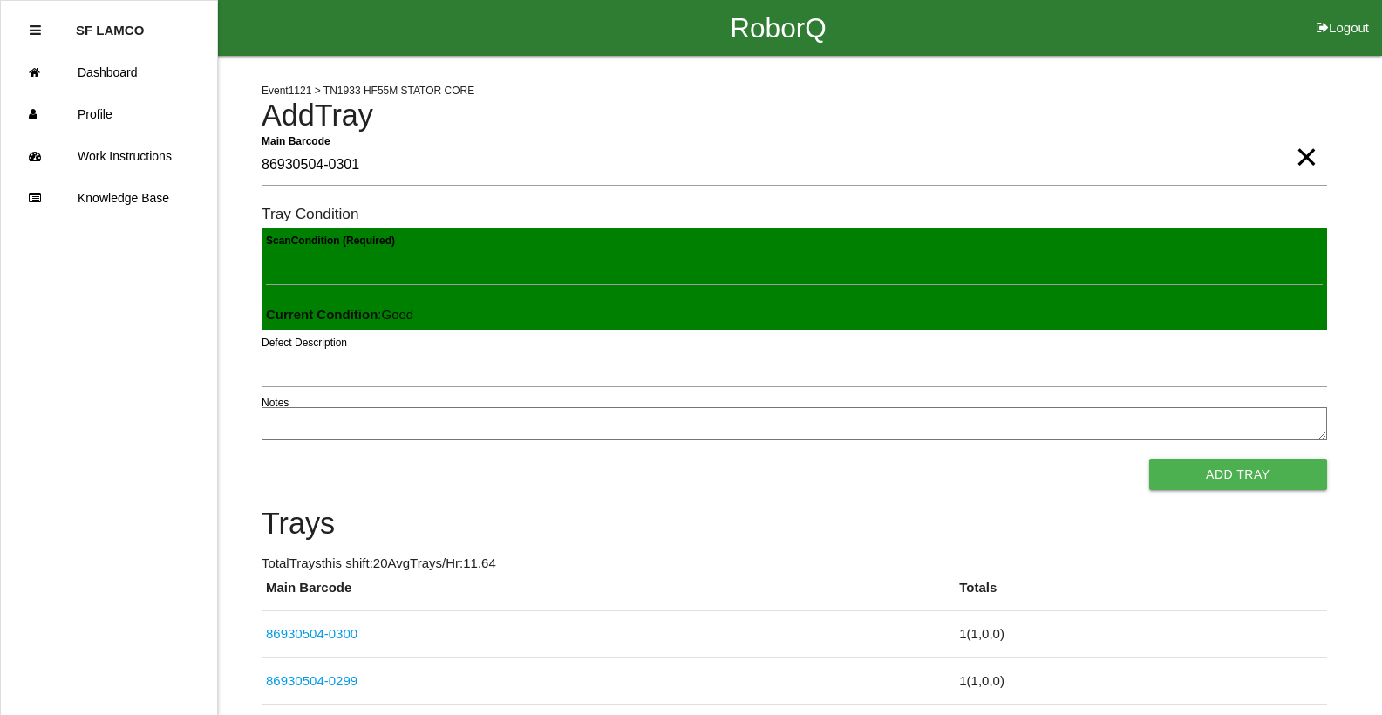
click at [1149, 459] on button "Add Tray" at bounding box center [1238, 474] width 178 height 31
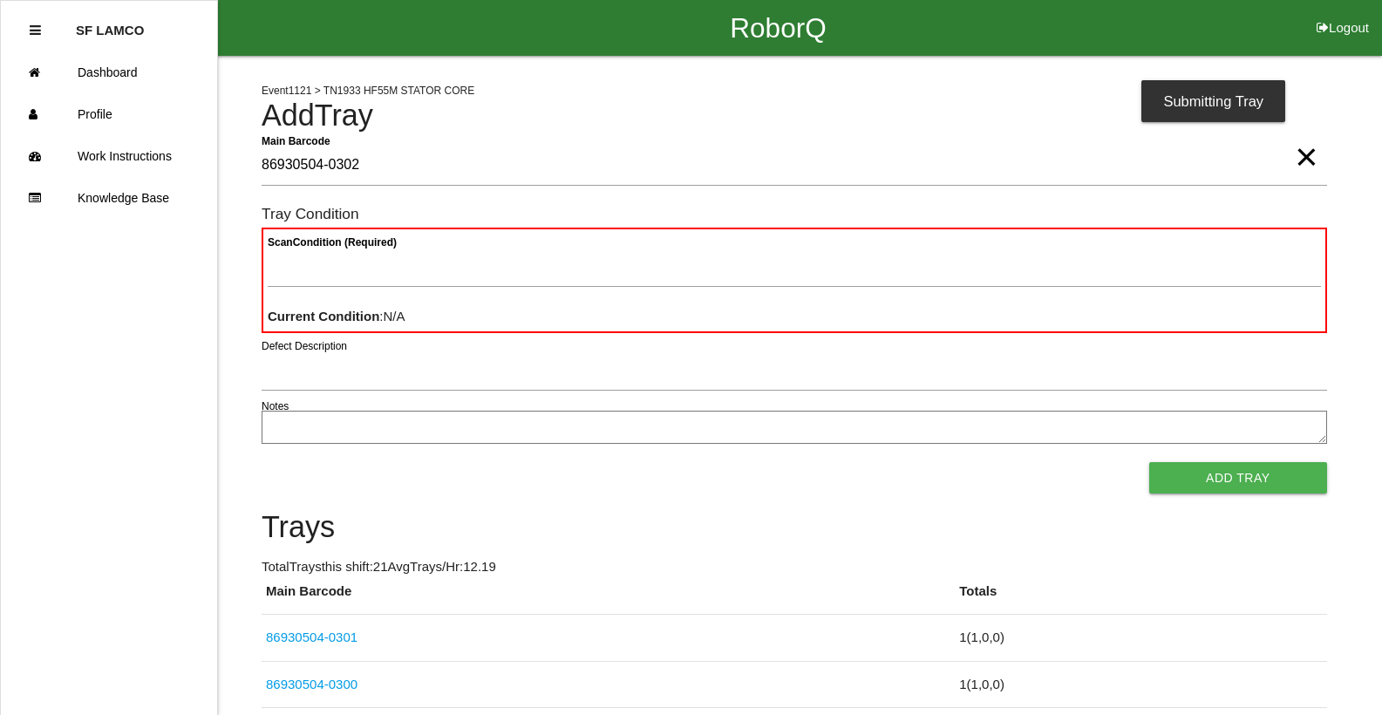
type Barcode "86930504-0302"
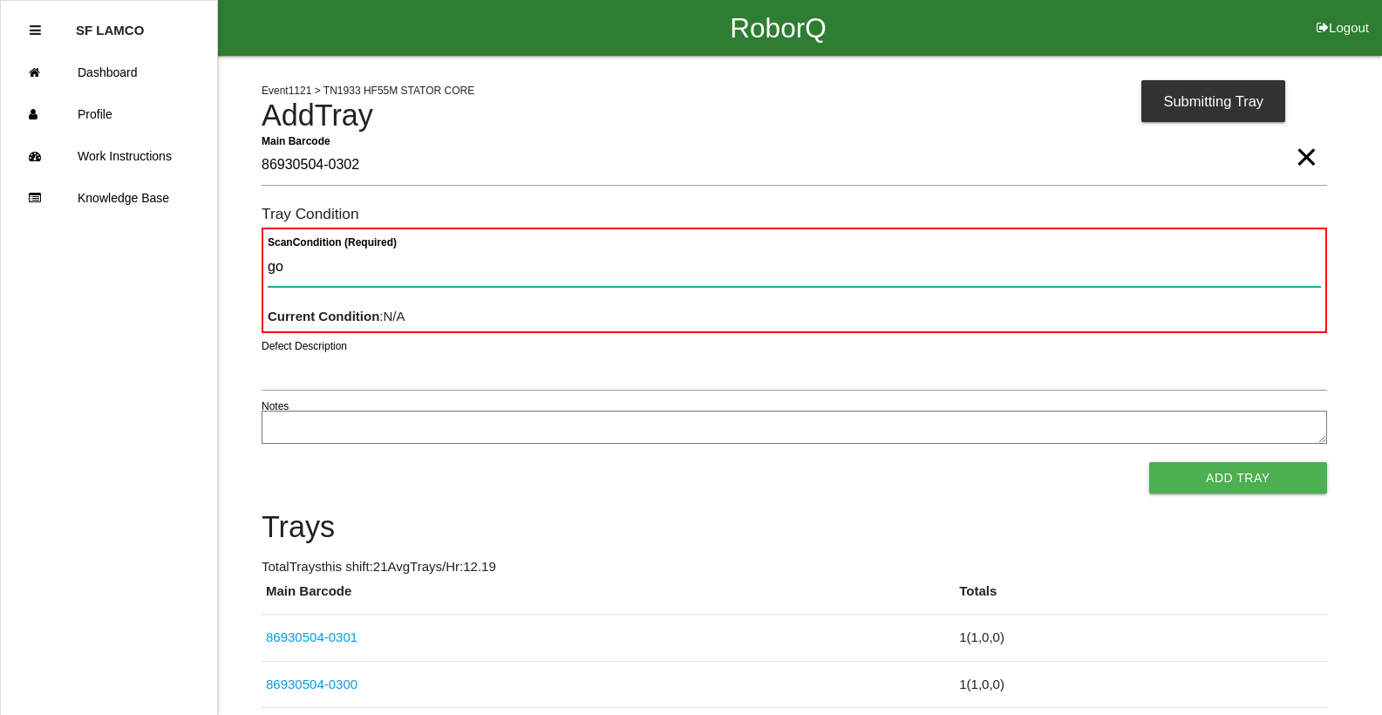
type Condition "goo"
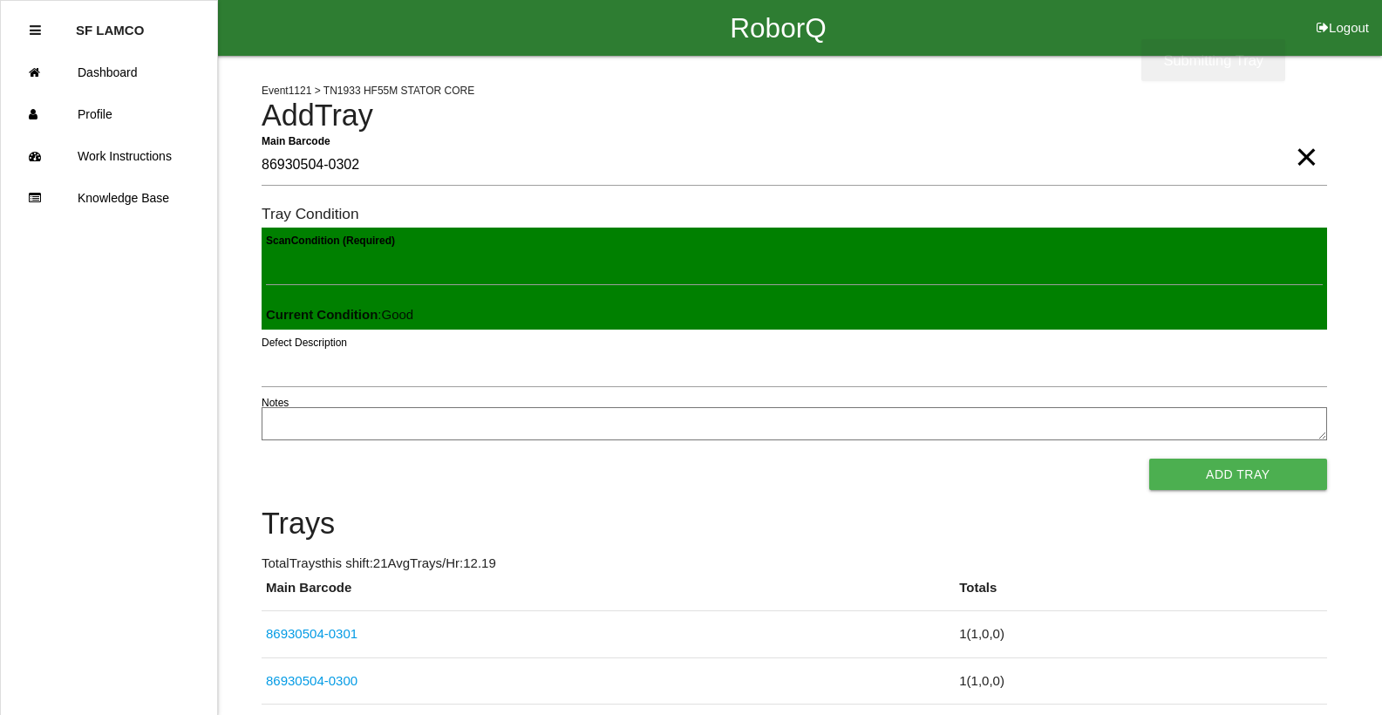
click at [1149, 459] on button "Add Tray" at bounding box center [1238, 474] width 178 height 31
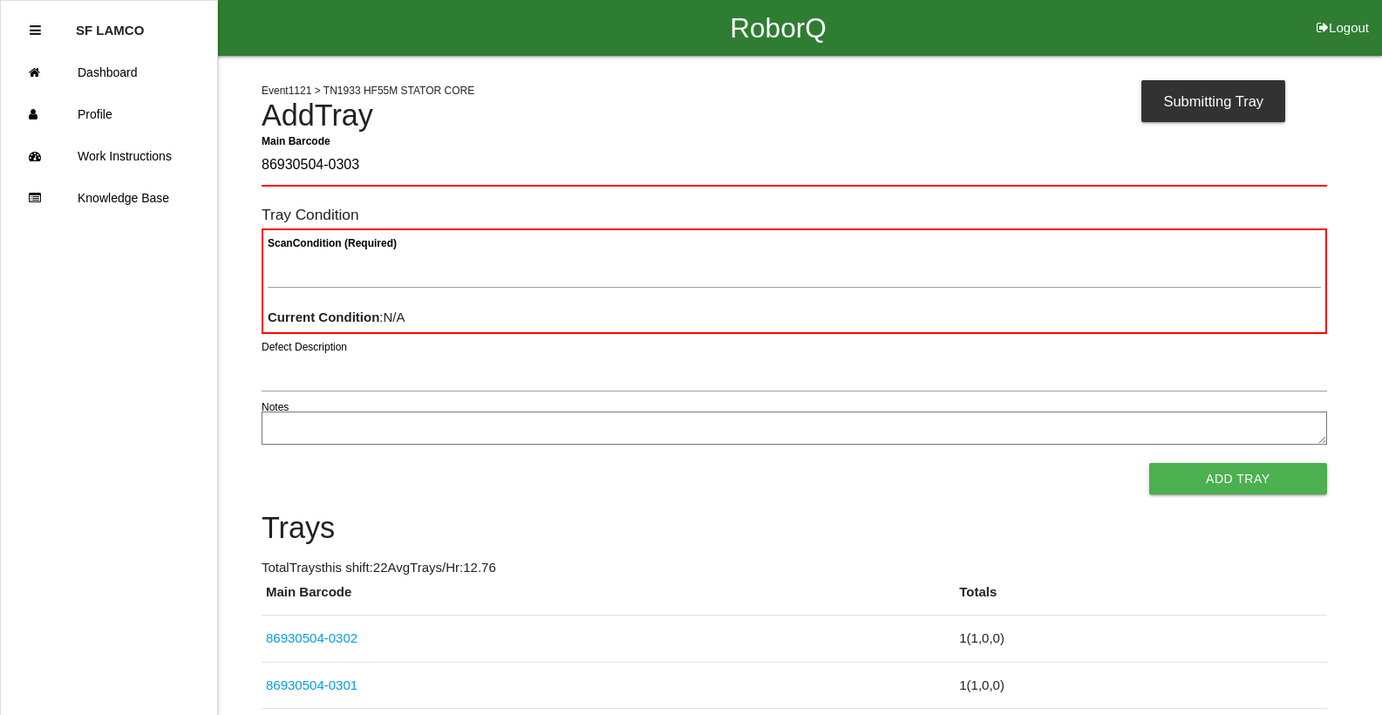
type Barcode "86930504-0303"
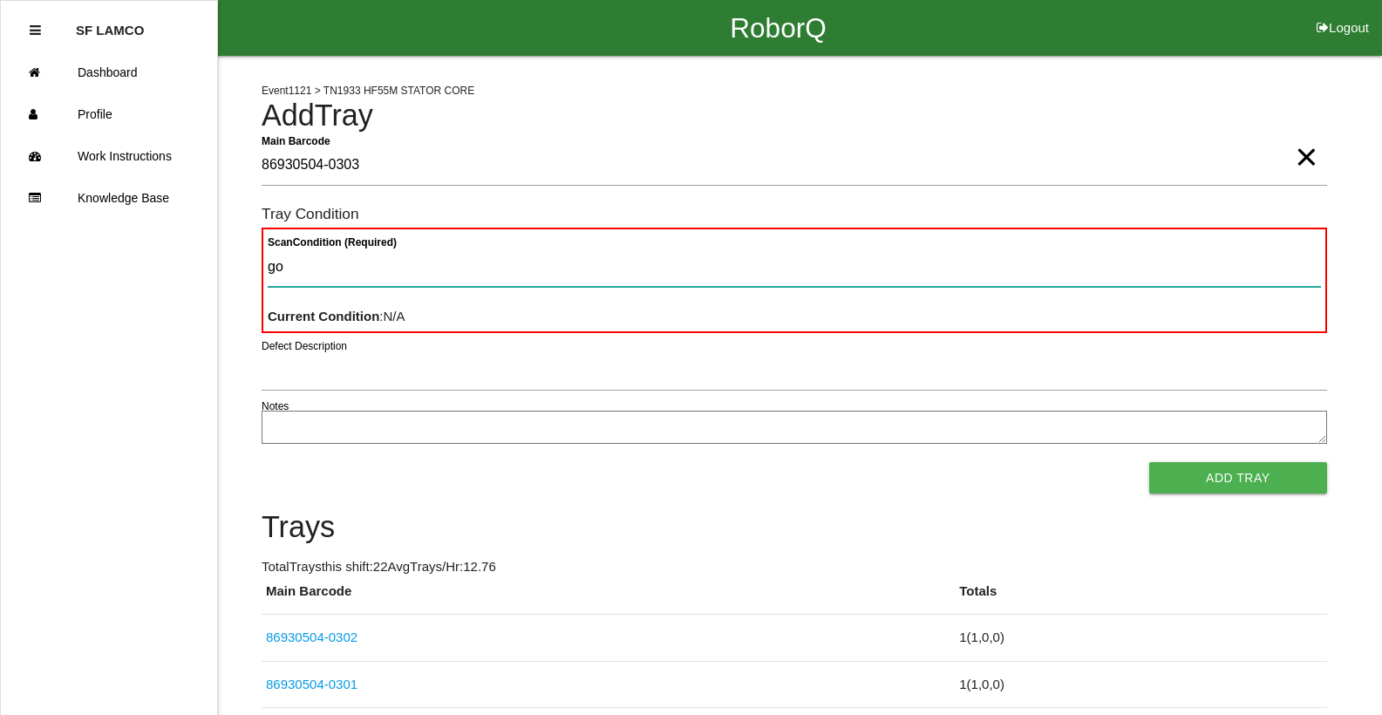
type Condition "goo"
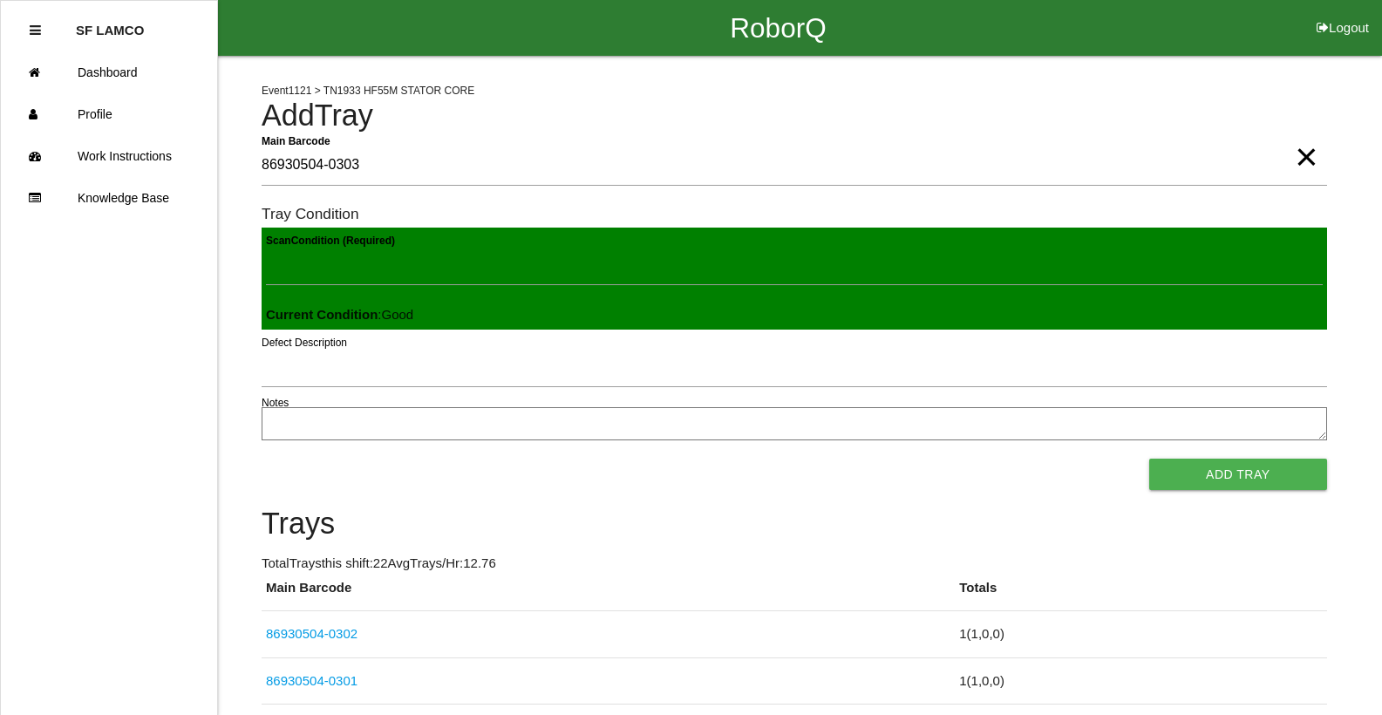
click at [1149, 459] on button "Add Tray" at bounding box center [1238, 474] width 178 height 31
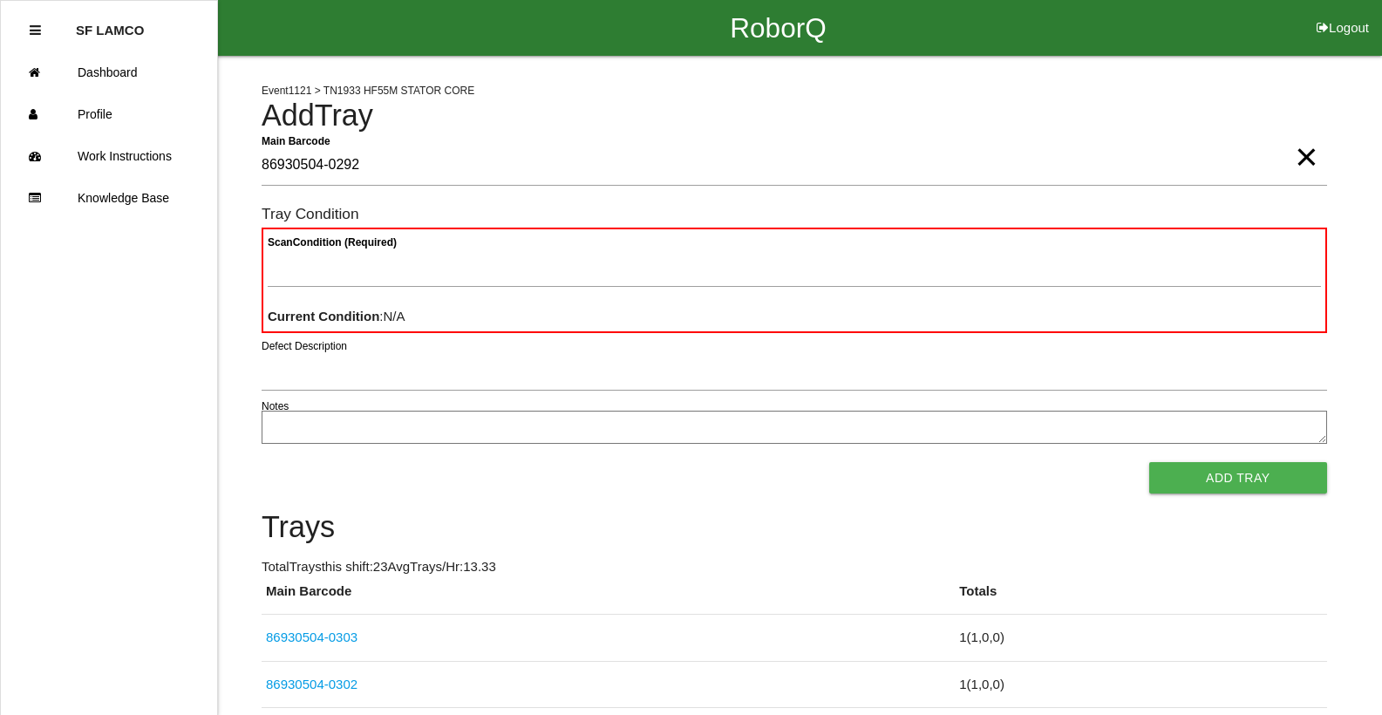
type Barcode "86930504-0292"
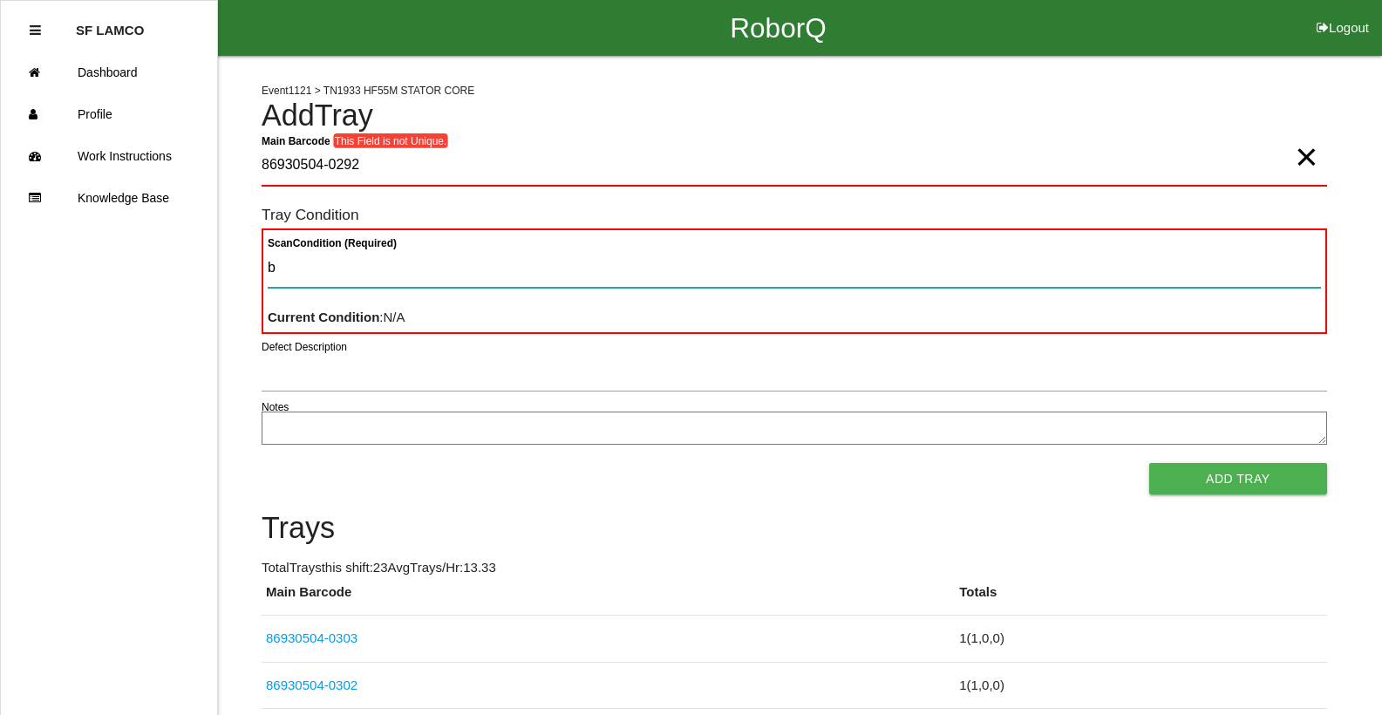
type Condition "ba"
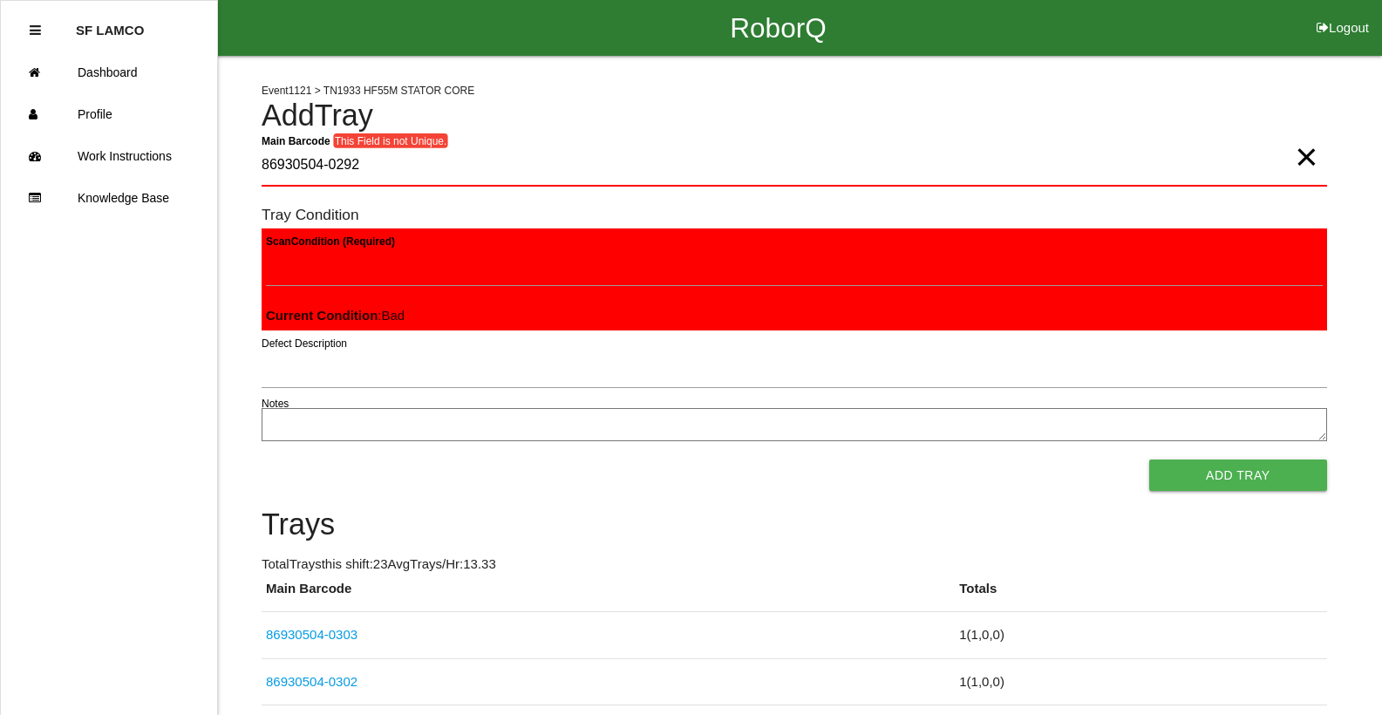
click at [1149, 459] on button "Add Tray" at bounding box center [1238, 474] width 178 height 31
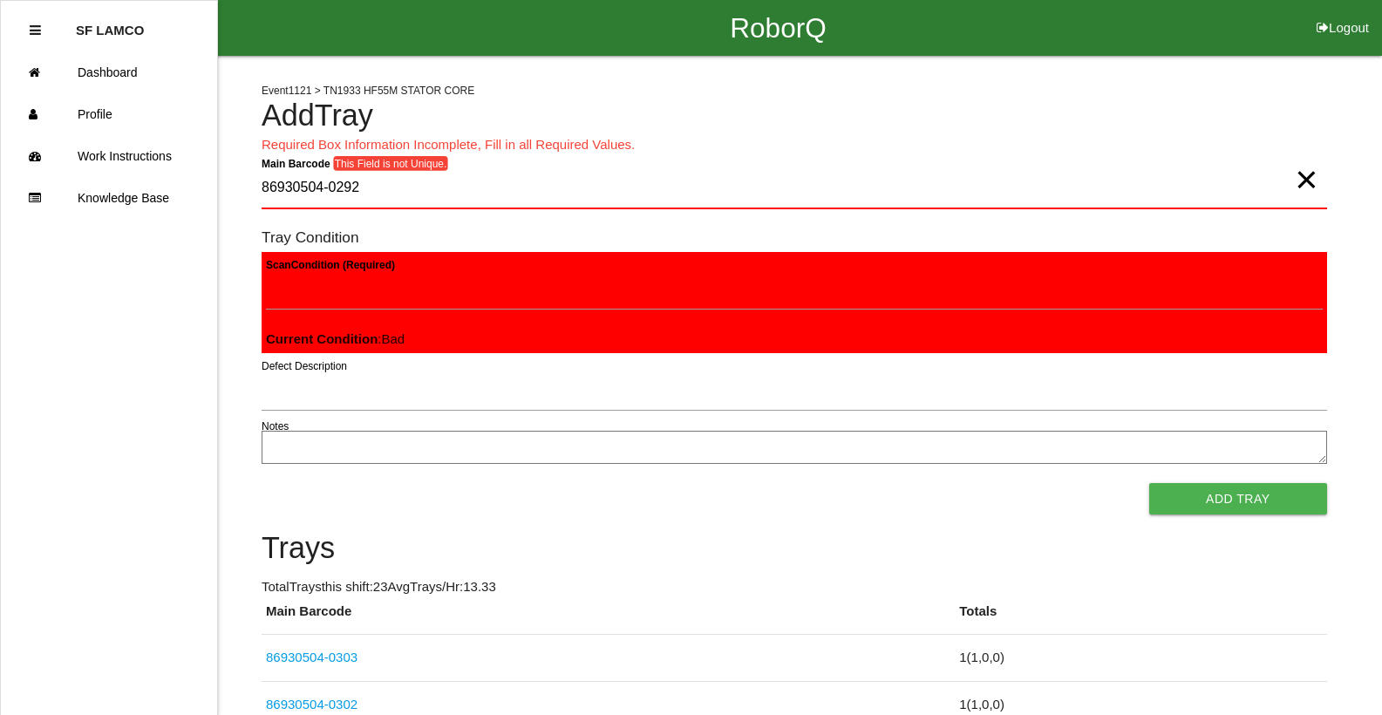
click at [1311, 180] on span "×" at bounding box center [1306, 162] width 23 height 35
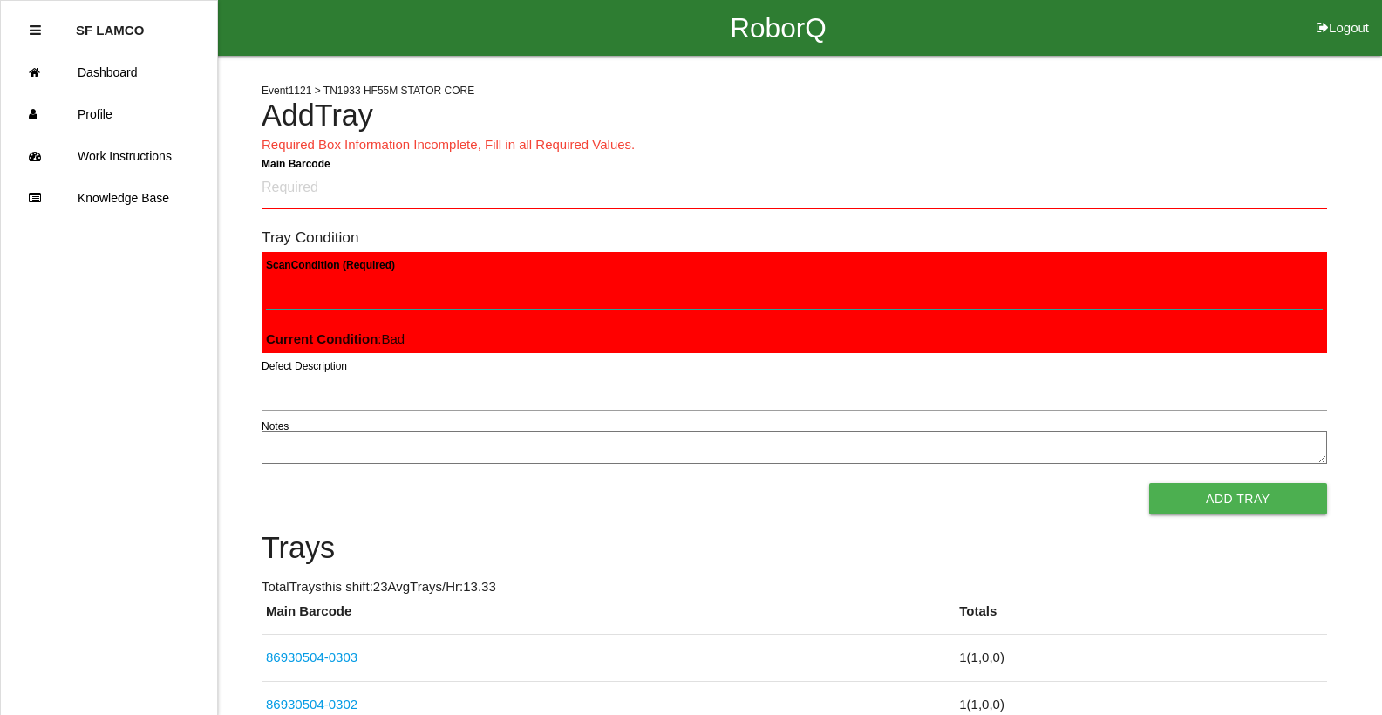
click at [527, 279] on Condition "Scan Condition (Required)" at bounding box center [794, 289] width 1057 height 40
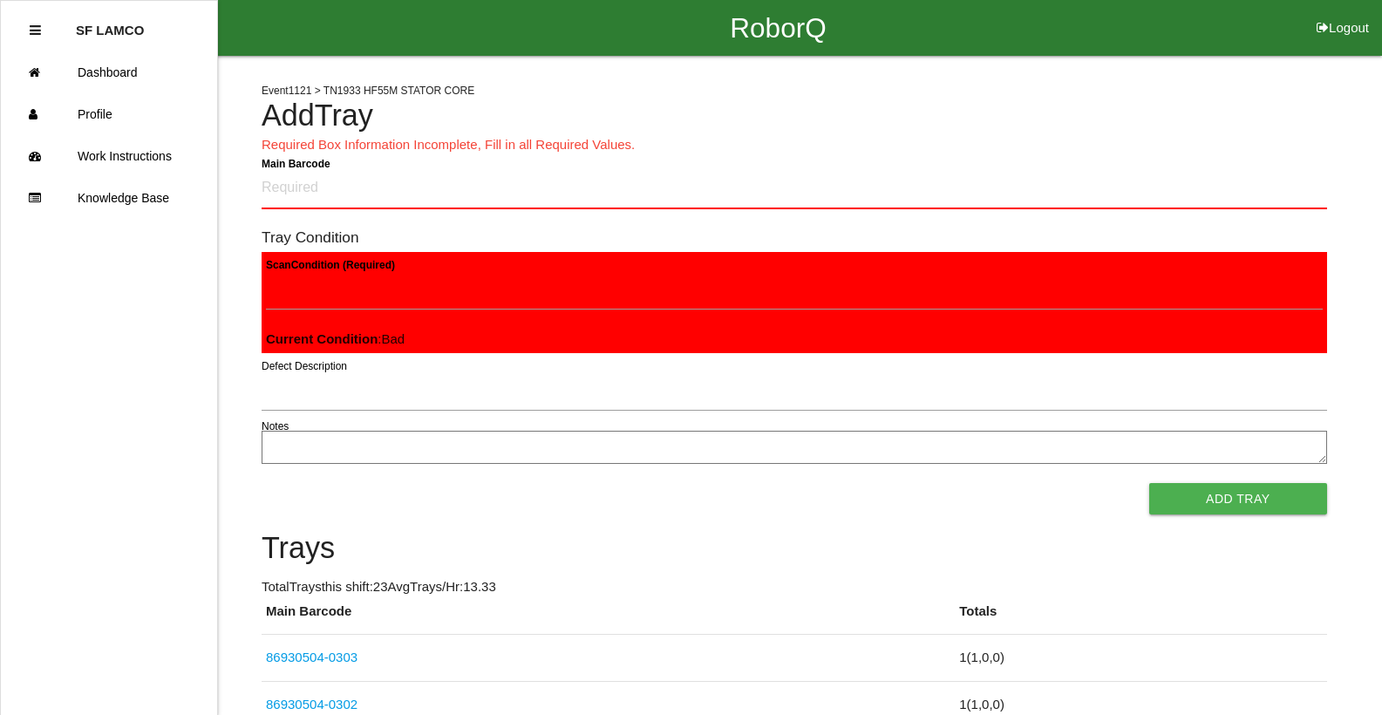
drag, startPoint x: 611, startPoint y: 323, endPoint x: 609, endPoint y: 333, distance: 10.6
click at [611, 327] on div "Scan Condition (Required) Current Condition : Bad" at bounding box center [794, 303] width 1065 height 102
click at [598, 337] on div "Scan Condition (Required) Current Condition : Bad" at bounding box center [794, 303] width 1065 height 102
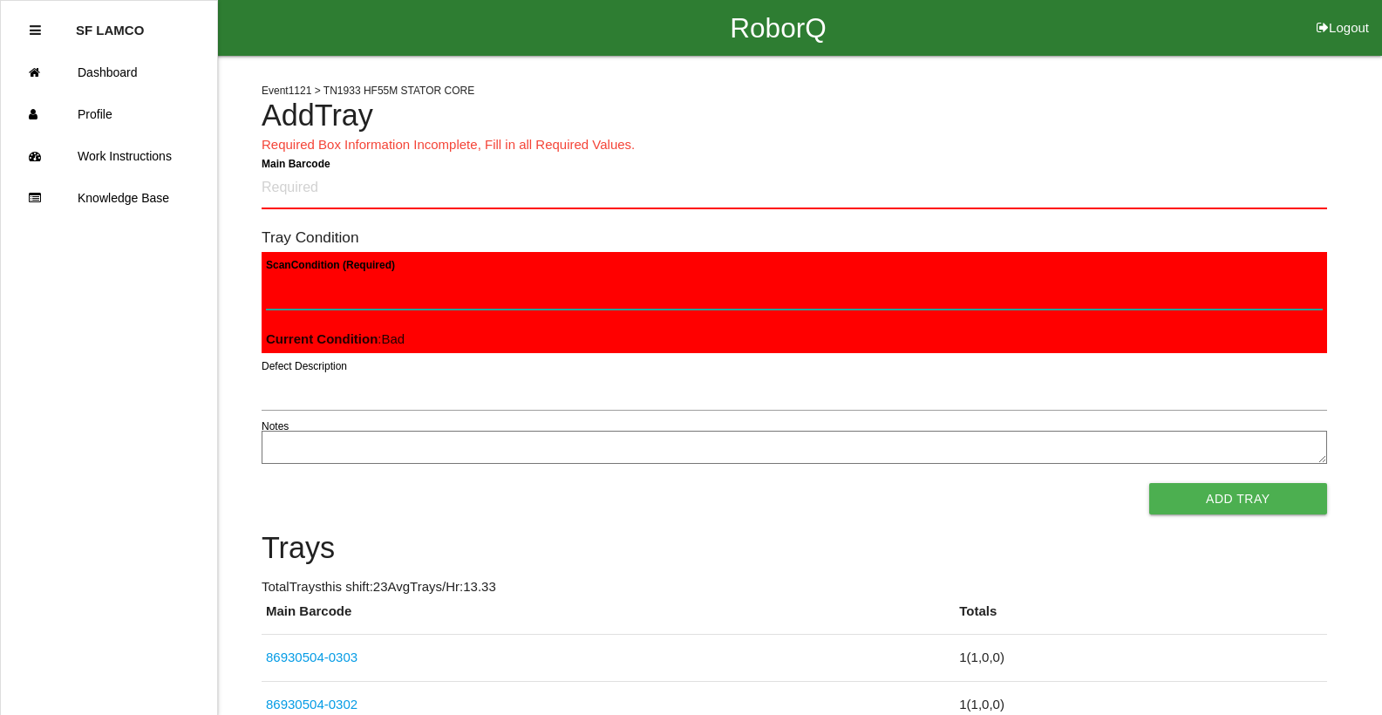
drag, startPoint x: 598, startPoint y: 337, endPoint x: 500, endPoint y: 297, distance: 105.6
click at [500, 297] on Condition "Scan Condition (Required)" at bounding box center [794, 289] width 1057 height 40
type Condition "goo"
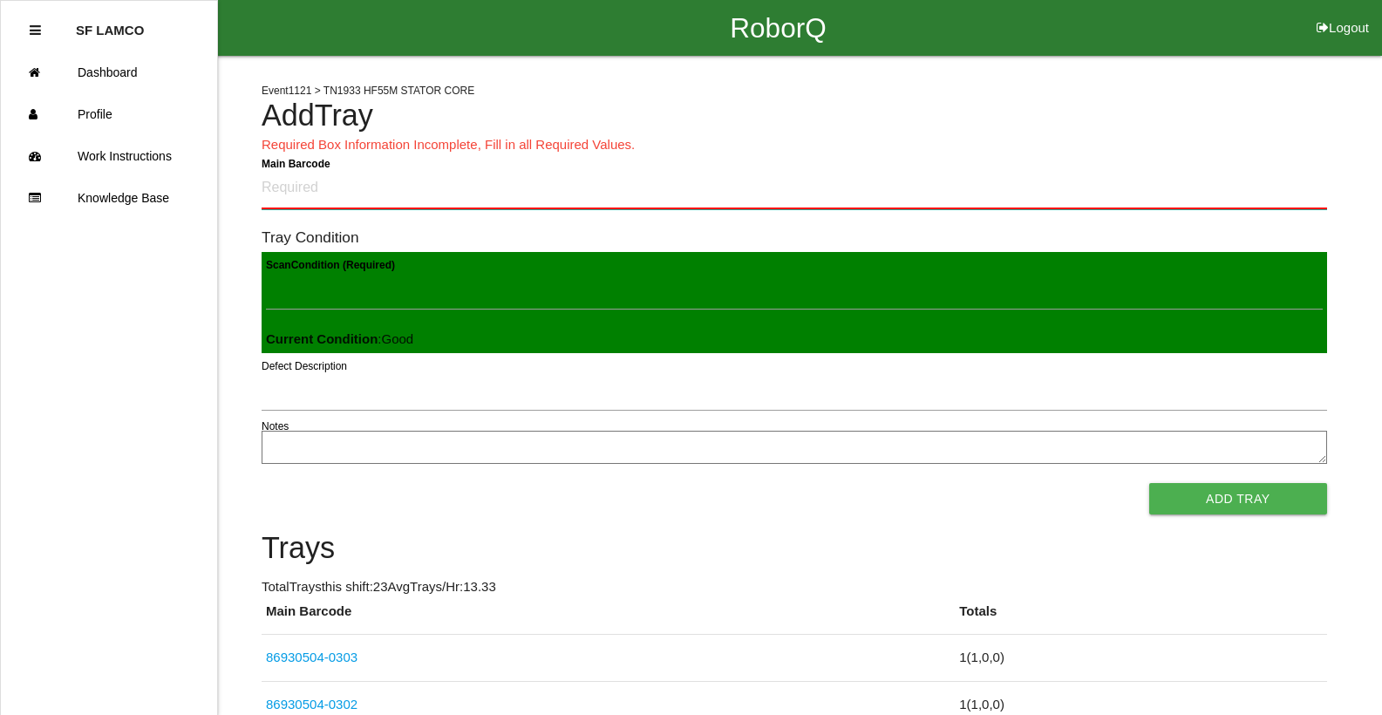
click at [518, 198] on Barcode "Main Barcode" at bounding box center [794, 188] width 1065 height 41
type Barcode "86930504-0304"
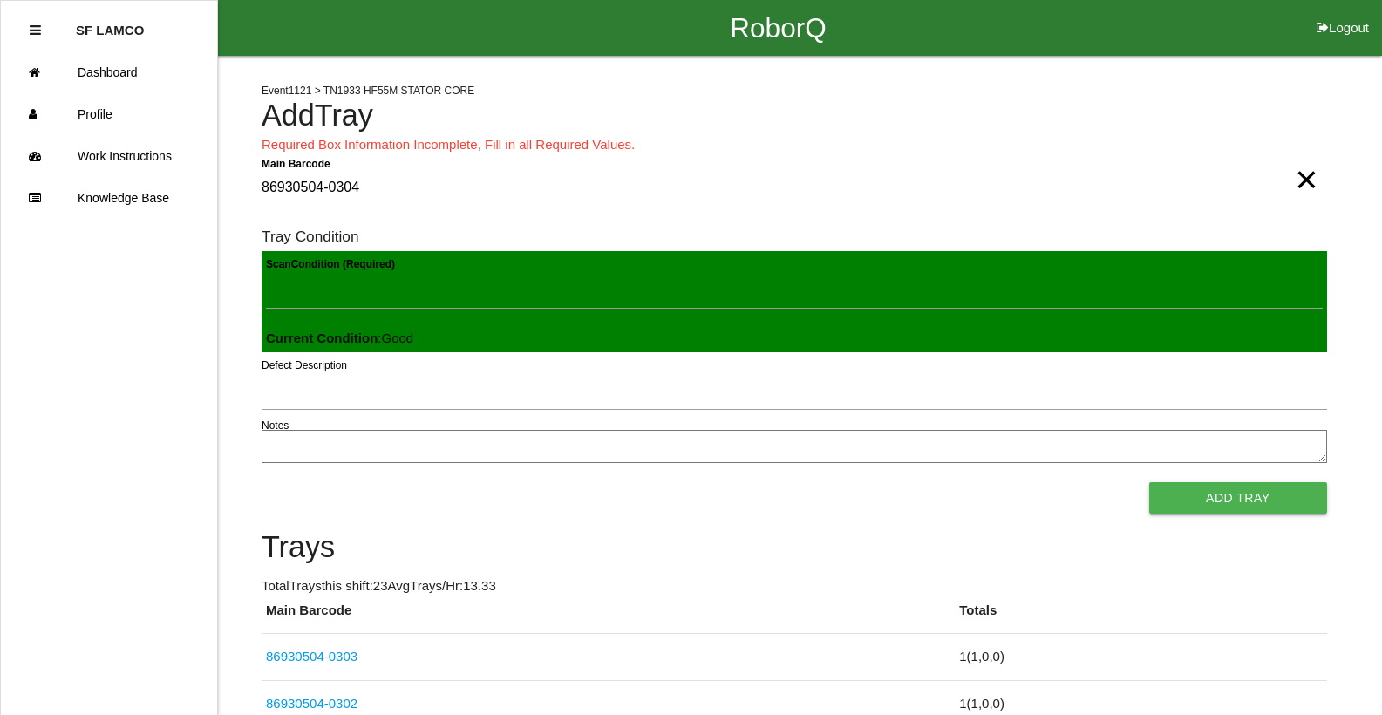
click at [1240, 499] on button "Add Tray" at bounding box center [1238, 497] width 178 height 31
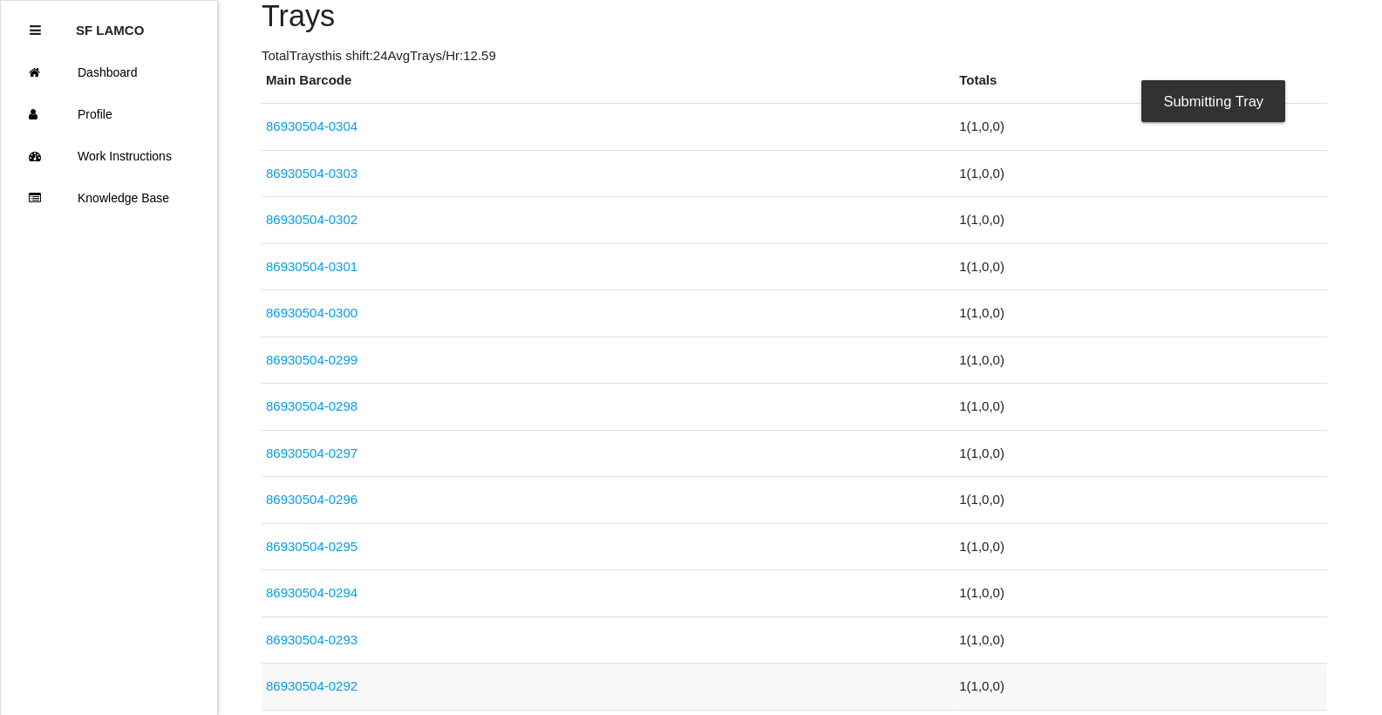
scroll to position [785, 0]
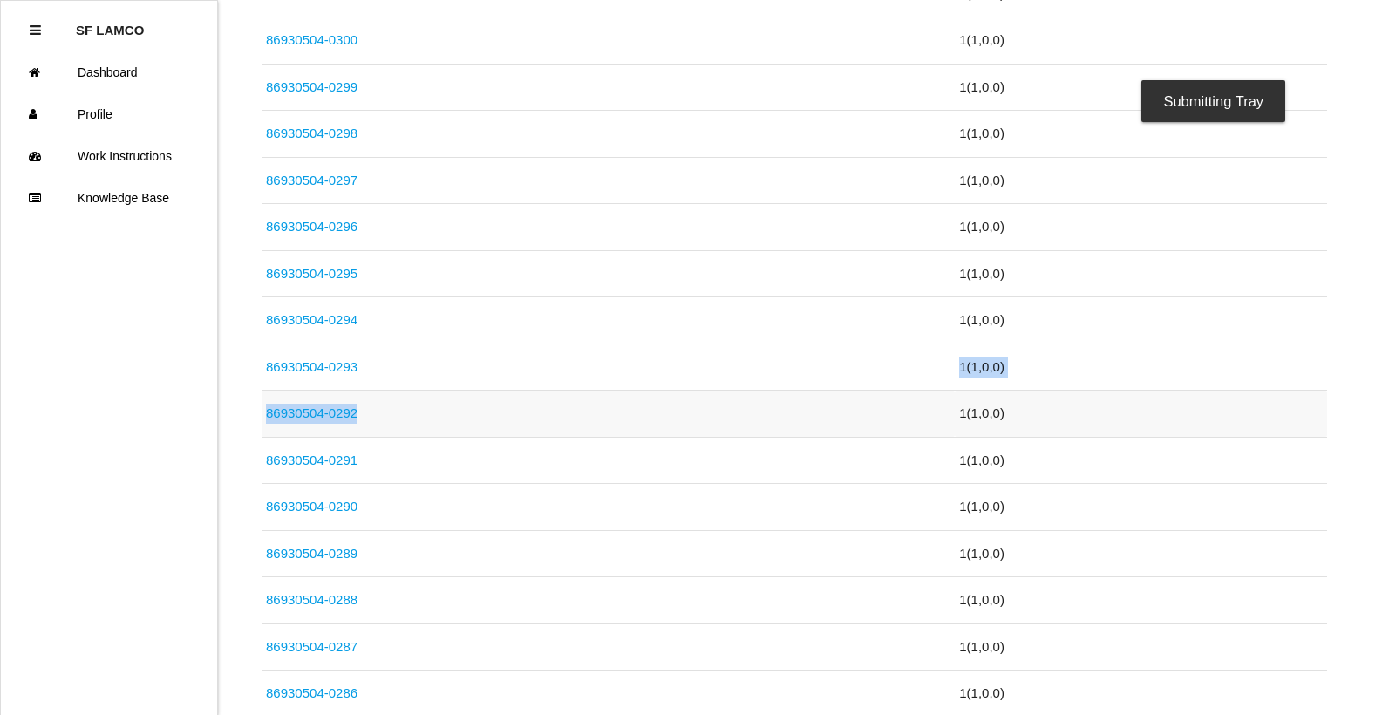
drag, startPoint x: 369, startPoint y: 387, endPoint x: 350, endPoint y: 418, distance: 36.0
click at [357, 411] on td "86930504-0292" at bounding box center [608, 414] width 693 height 47
click at [343, 412] on link "86930504-0292" at bounding box center [312, 412] width 92 height 15
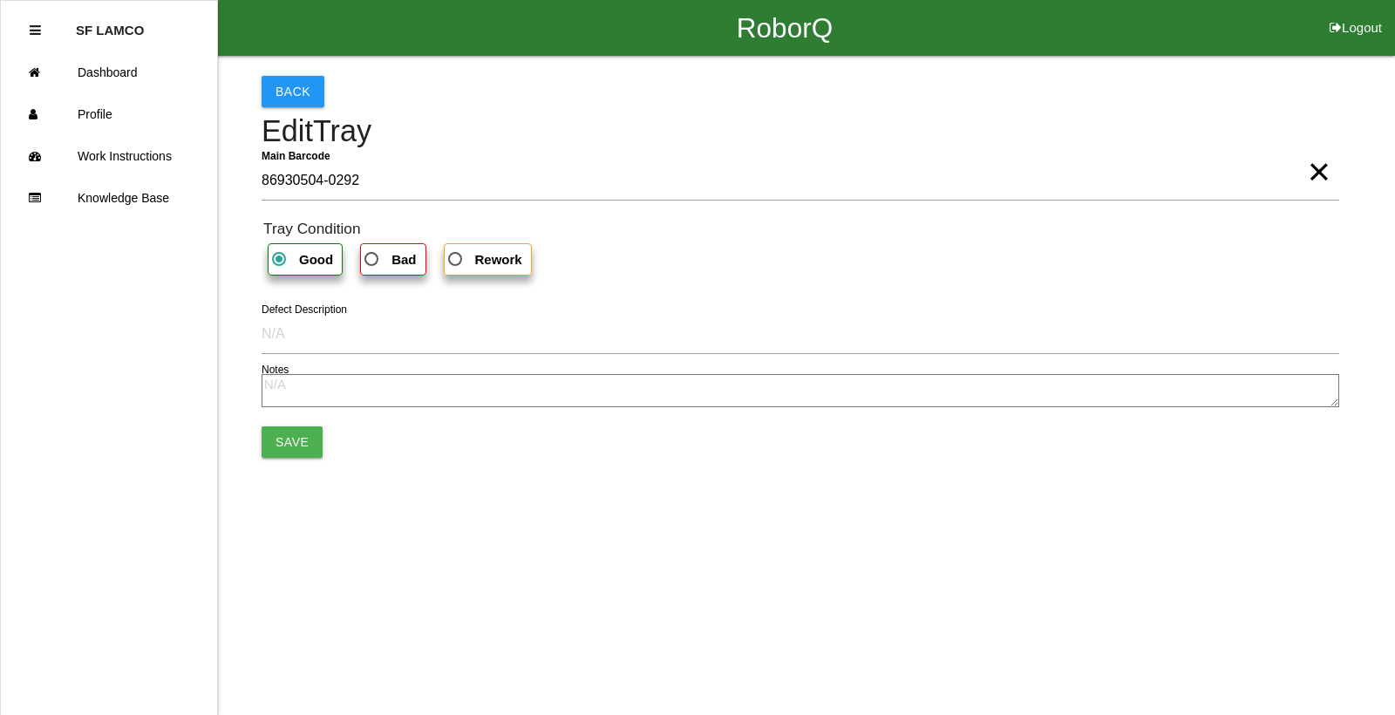
click at [408, 262] on b "Bad" at bounding box center [403, 259] width 24 height 15
click at [372, 260] on input "Bad" at bounding box center [366, 253] width 11 height 11
radio input "true"
click at [291, 434] on button "Save" at bounding box center [292, 441] width 61 height 31
